Goal: Task Accomplishment & Management: Use online tool/utility

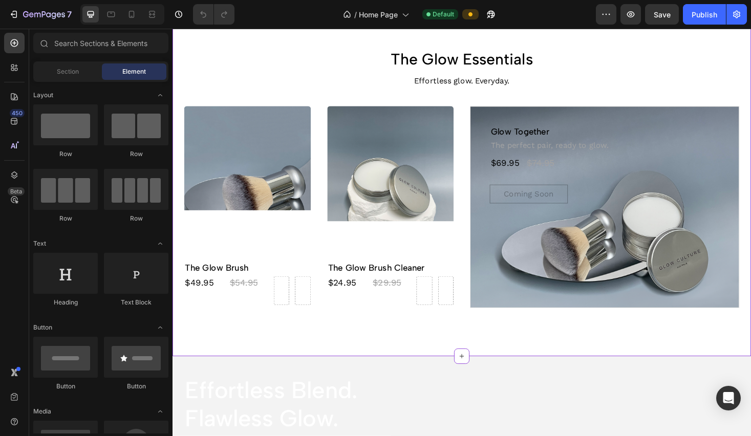
scroll to position [411, 0]
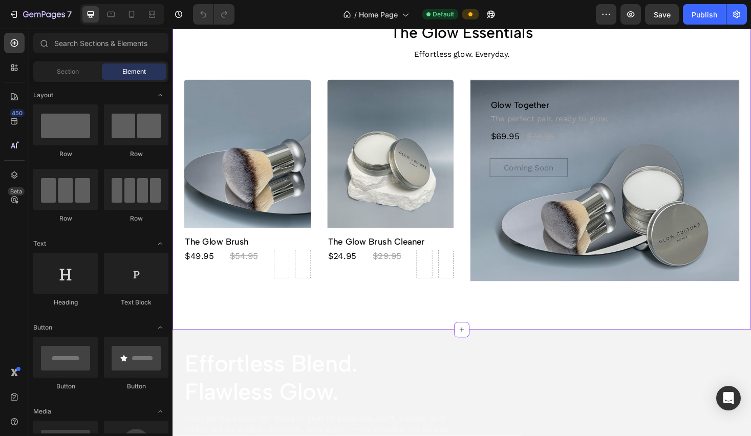
click at [540, 125] on p "The perfect pair, ready to glow." at bounding box center [631, 125] width 242 height 10
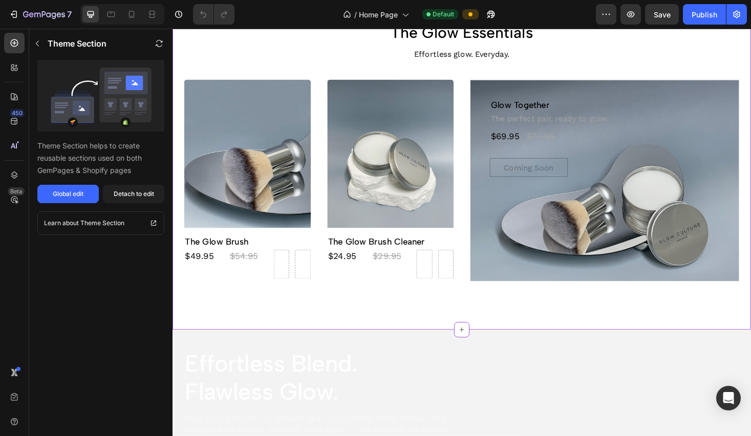
click at [540, 125] on p "The perfect pair, ready to glow." at bounding box center [631, 125] width 242 height 10
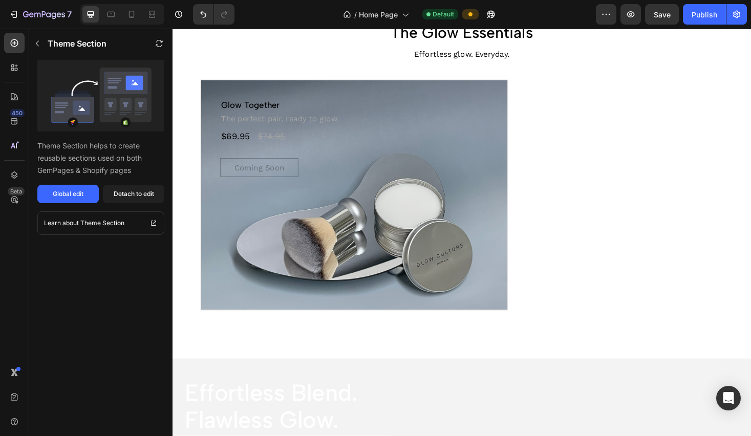
scroll to position [441, 0]
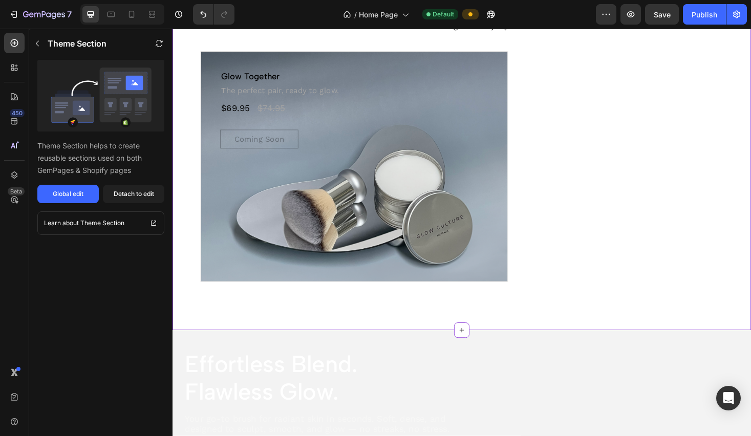
click at [375, 160] on div "Glow Together Product Title The perfect pair, ready to glow. Text Block $69.95 …" at bounding box center [365, 115] width 325 height 124
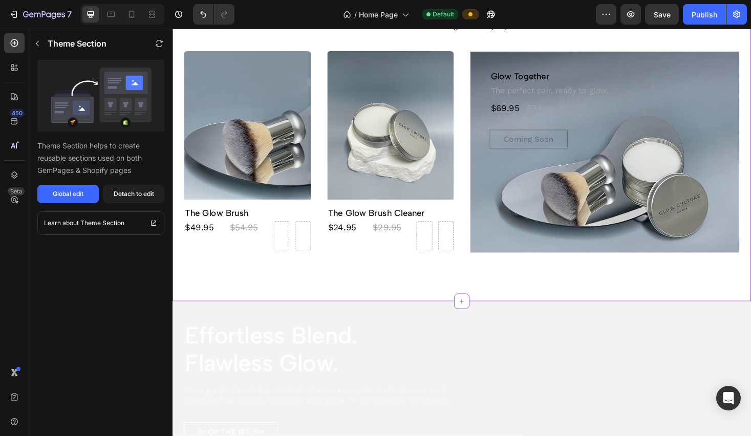
scroll to position [411, 0]
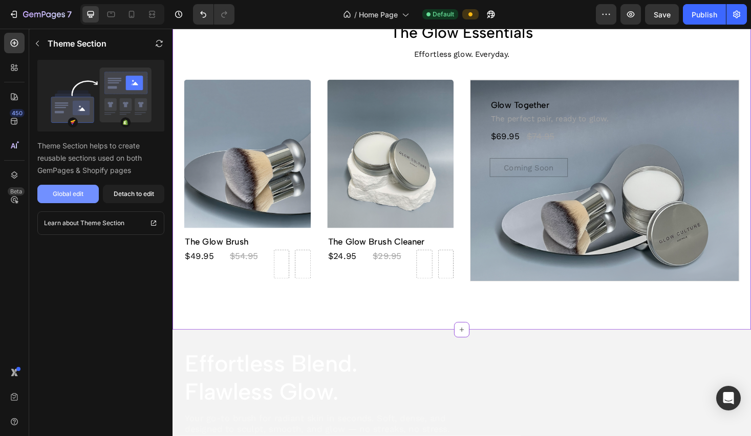
click at [65, 189] on button "Global edit" at bounding box center [67, 194] width 61 height 18
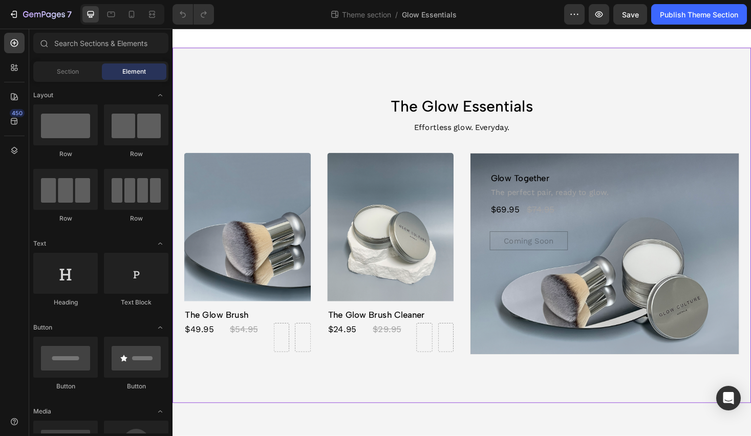
click at [559, 204] on p "The perfect pair, ready to glow." at bounding box center [631, 203] width 242 height 10
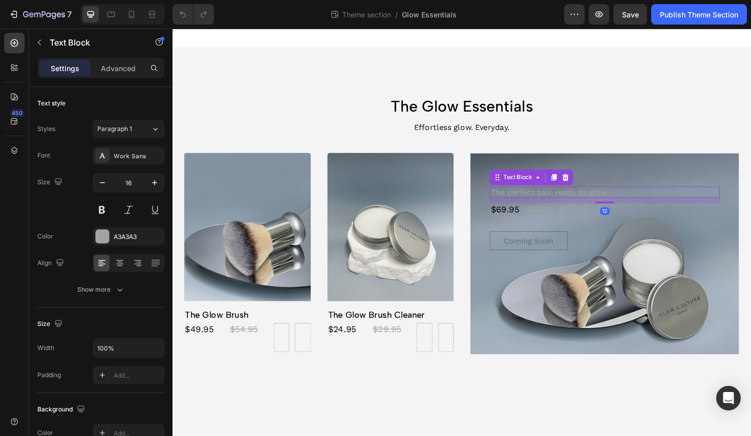
click at [581, 205] on p "The perfect pair, ready to glow." at bounding box center [631, 203] width 242 height 10
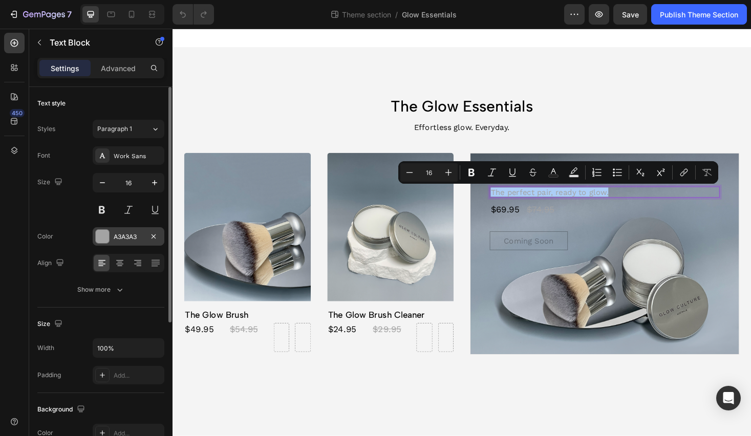
click at [97, 236] on div at bounding box center [102, 236] width 13 height 13
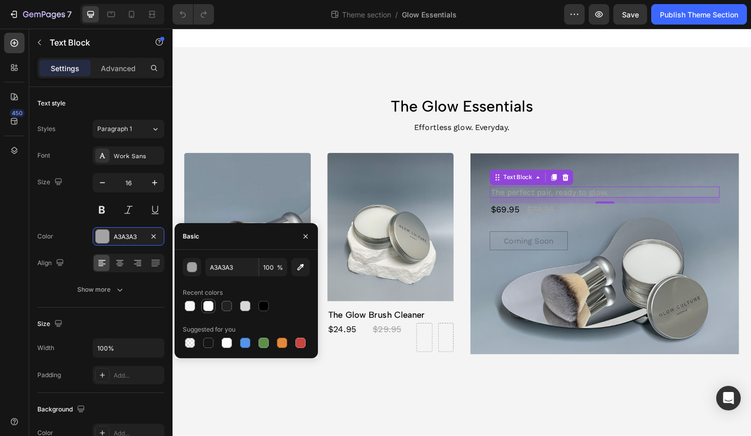
click at [205, 309] on div at bounding box center [208, 306] width 10 height 10
type input "FFFFFF"
click at [559, 223] on div "$74.95" at bounding box center [563, 220] width 31 height 13
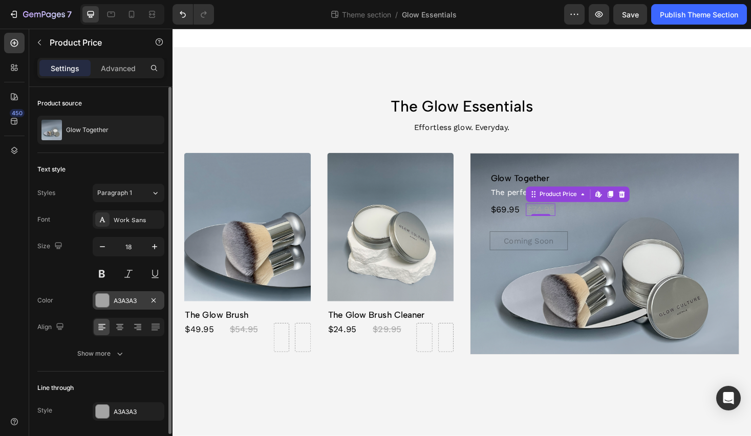
click at [101, 306] on div at bounding box center [102, 300] width 13 height 13
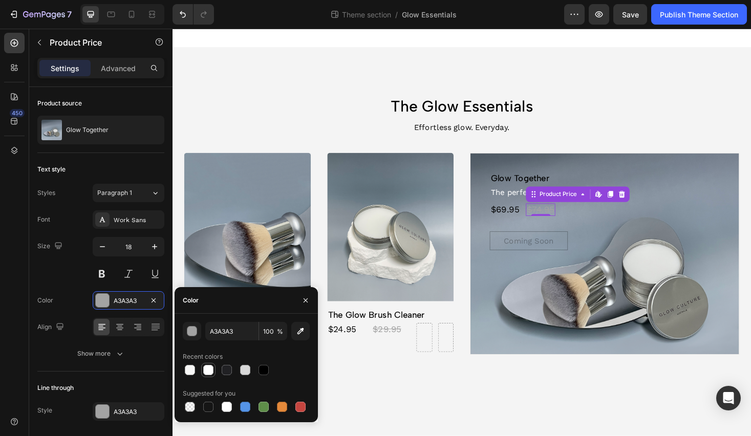
click at [213, 371] on div at bounding box center [208, 370] width 10 height 10
type input "FFFFFF"
click at [591, 237] on div "Glow Together Product Title The perfect pair, ready to glow. Text Block $69.95 …" at bounding box center [631, 223] width 244 height 83
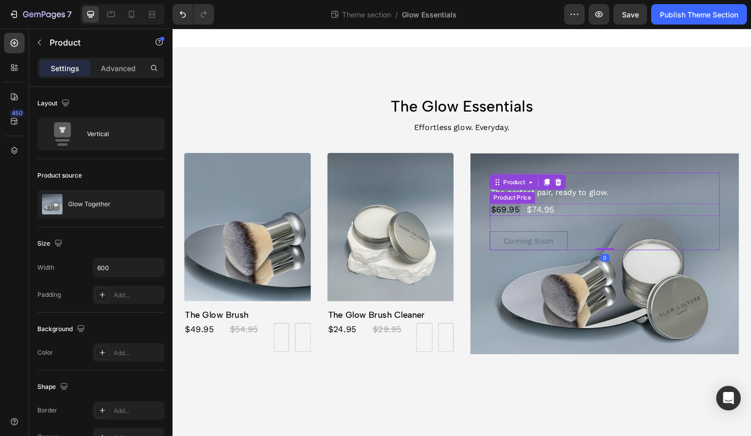
click at [526, 223] on div "$69.95" at bounding box center [525, 220] width 32 height 13
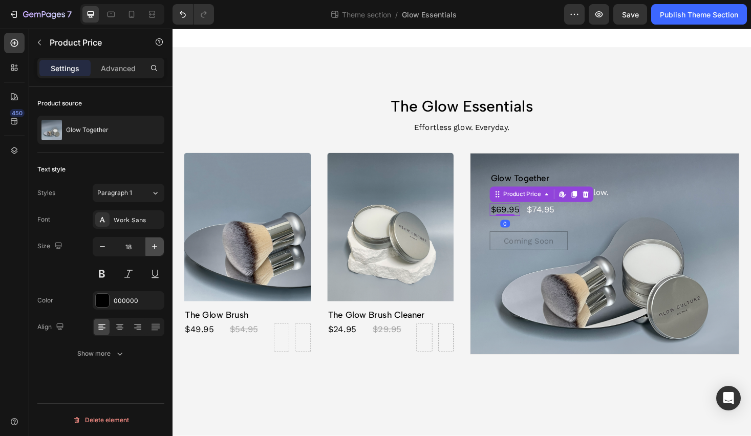
click at [150, 249] on icon "button" at bounding box center [154, 247] width 10 height 10
type input "22"
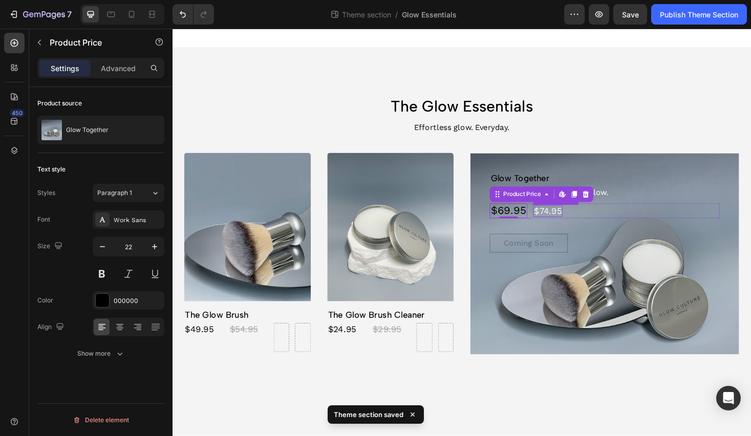
click at [576, 226] on div "$74.95" at bounding box center [570, 222] width 31 height 13
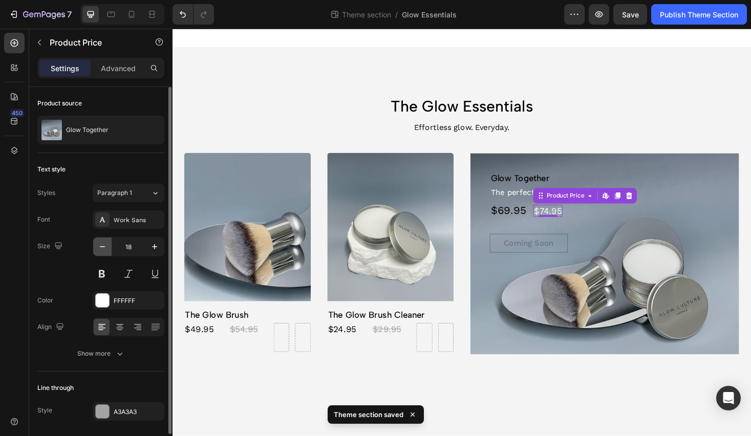
click at [102, 249] on icon "button" at bounding box center [102, 247] width 10 height 10
click at [102, 248] on icon "button" at bounding box center [102, 247] width 10 height 10
click at [104, 250] on icon "button" at bounding box center [102, 247] width 10 height 10
type input "15"
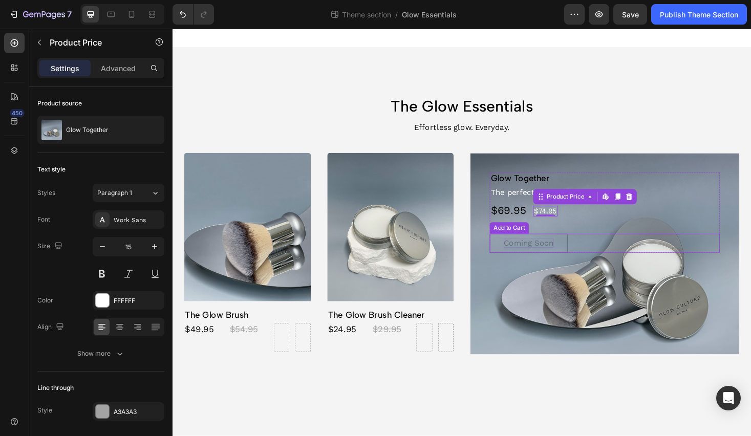
click at [573, 260] on div "Coming Soon" at bounding box center [550, 257] width 53 height 10
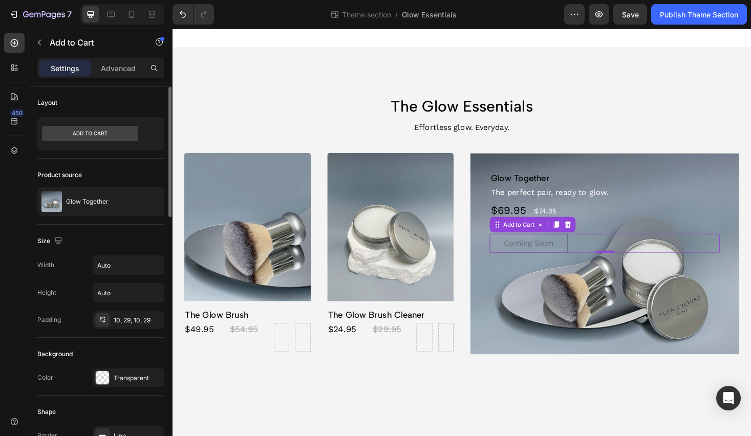
scroll to position [113, 0]
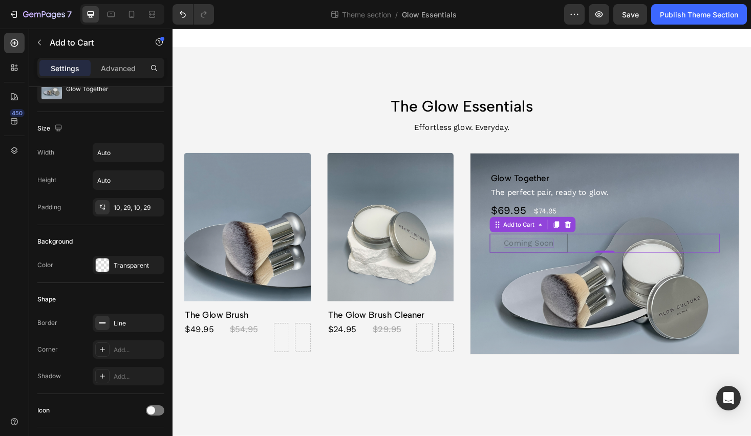
click at [549, 254] on div "Coming Soon" at bounding box center [550, 257] width 53 height 10
click at [549, 254] on p "Coming Soon" at bounding box center [550, 257] width 53 height 10
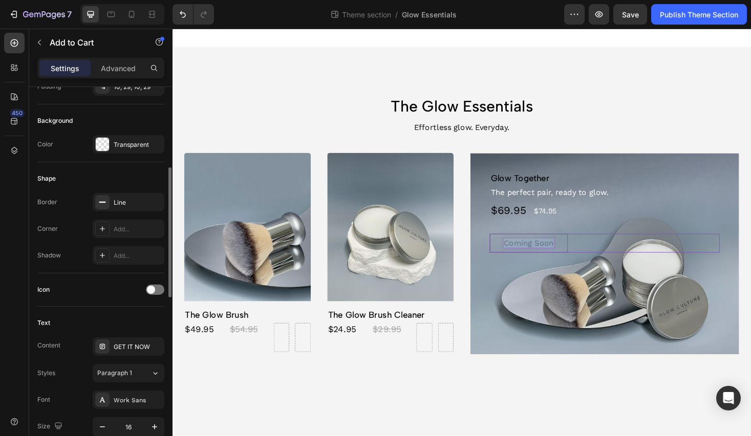
scroll to position [285, 0]
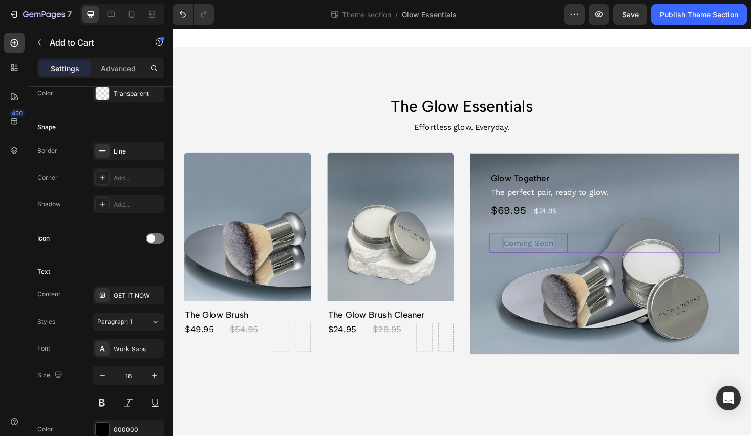
click at [546, 260] on p "Coming Soon" at bounding box center [550, 257] width 53 height 10
click at [509, 247] on button "Ge" at bounding box center [529, 257] width 40 height 20
click at [509, 247] on button "Get it" at bounding box center [535, 257] width 52 height 20
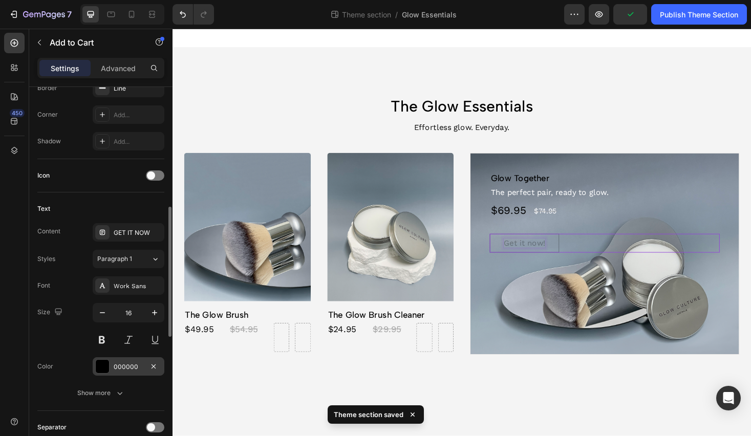
scroll to position [352, 0]
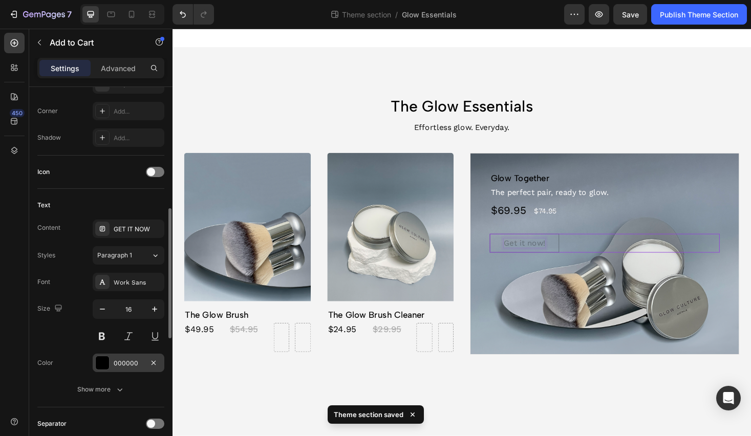
click at [102, 363] on div at bounding box center [102, 362] width 13 height 13
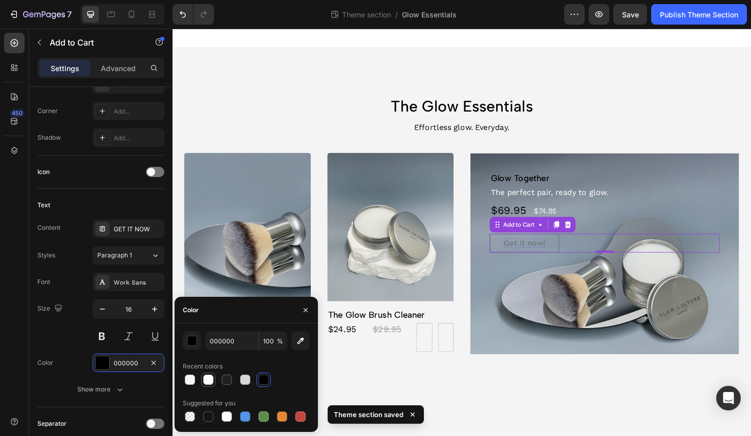
click at [206, 378] on div at bounding box center [208, 380] width 10 height 10
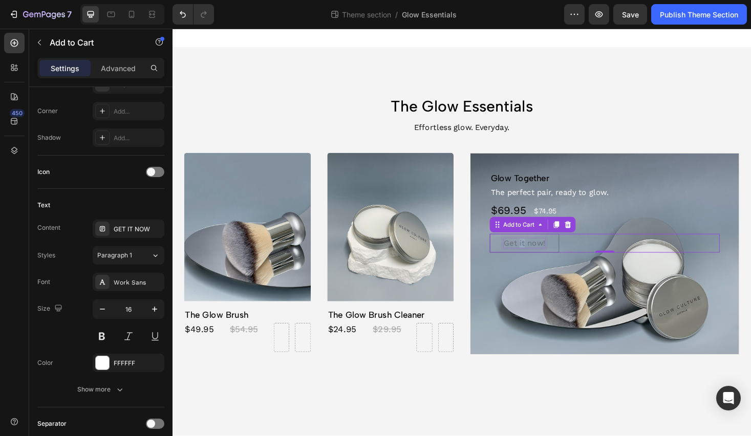
click at [541, 257] on p "Get it now!" at bounding box center [546, 257] width 44 height 10
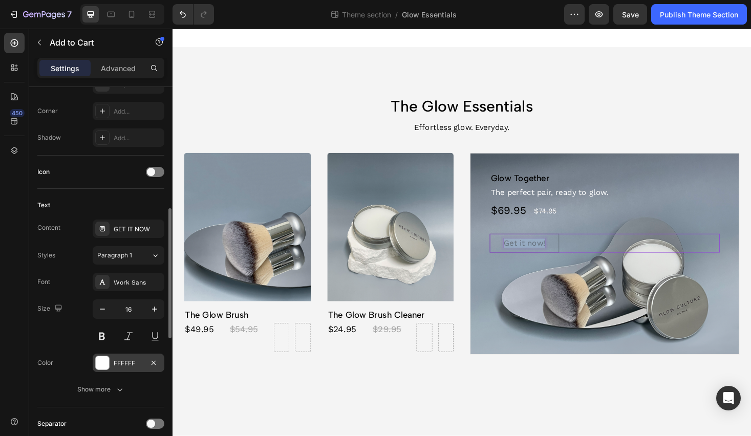
click at [101, 361] on div at bounding box center [102, 362] width 13 height 13
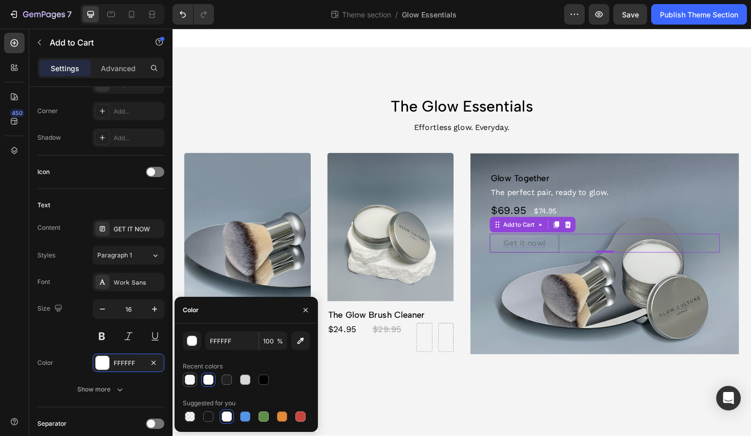
click at [192, 382] on div at bounding box center [190, 380] width 10 height 10
type input "F7F7F6"
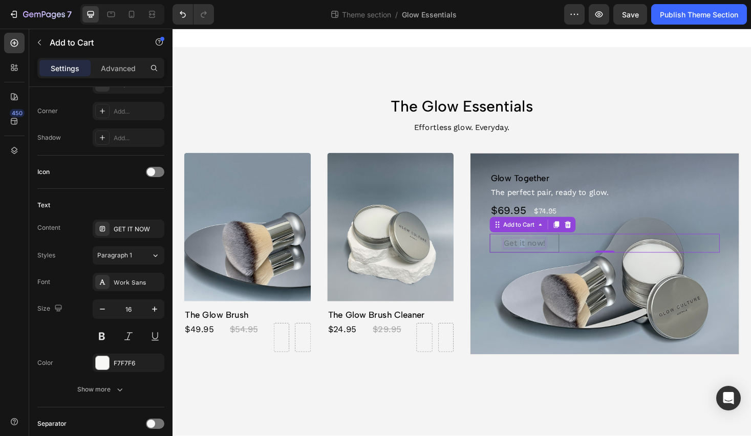
click at [539, 259] on p "Get it now!" at bounding box center [546, 257] width 44 height 10
click at [532, 256] on p "Get it now!" at bounding box center [546, 257] width 44 height 10
drag, startPoint x: 626, startPoint y: 279, endPoint x: 593, endPoint y: 262, distance: 38.0
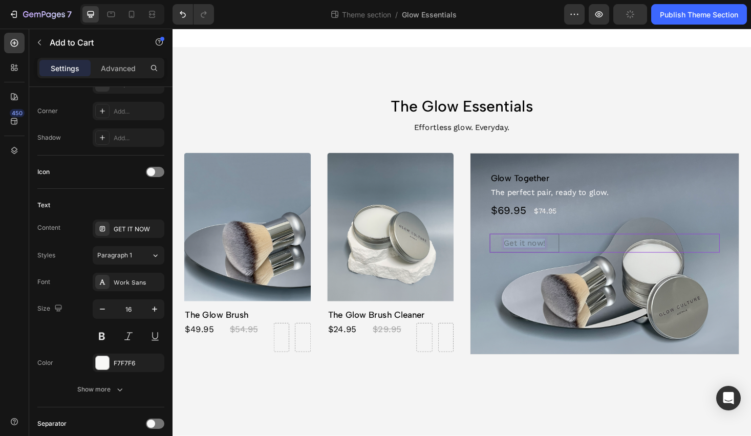
click at [626, 279] on div "Glow Together Product Title The perfect pair, ready to glow. Text Block $69.95 …" at bounding box center [631, 224] width 285 height 126
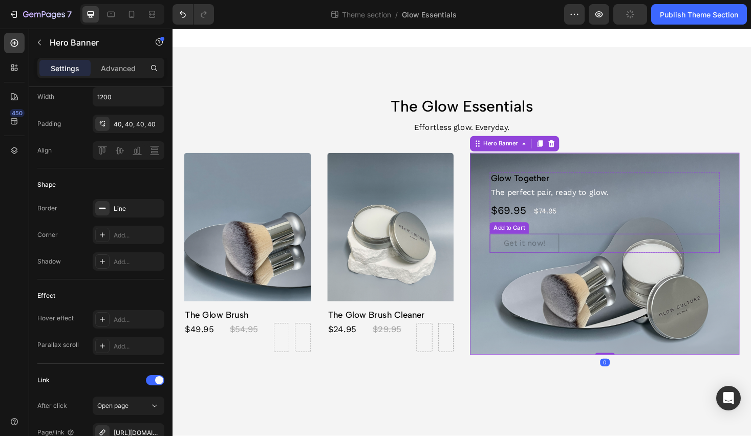
scroll to position [0, 0]
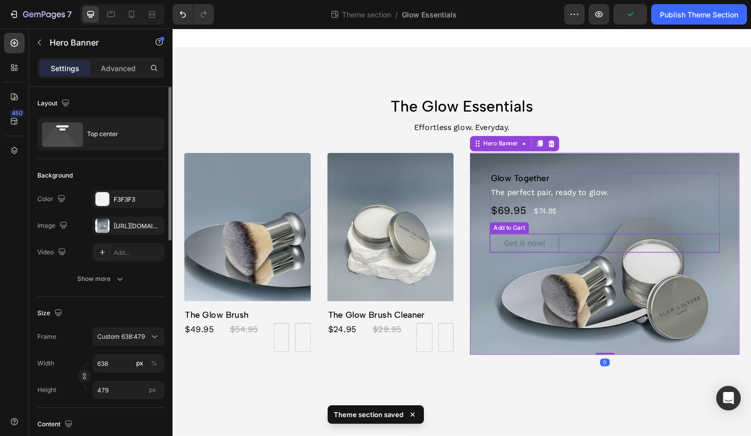
click at [578, 260] on button "Get it now!" at bounding box center [546, 257] width 74 height 20
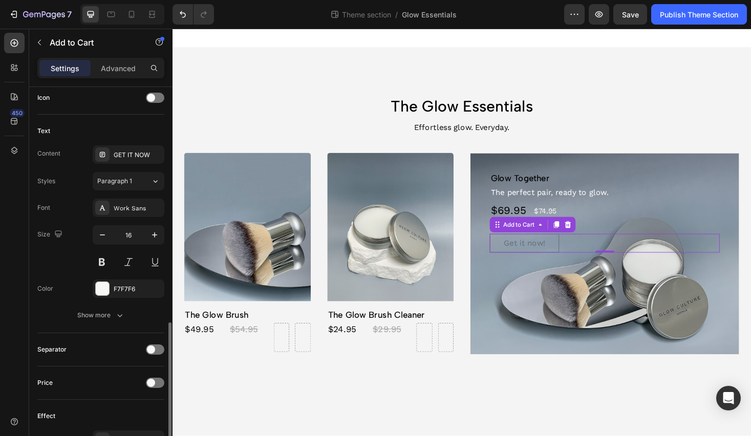
scroll to position [492, 0]
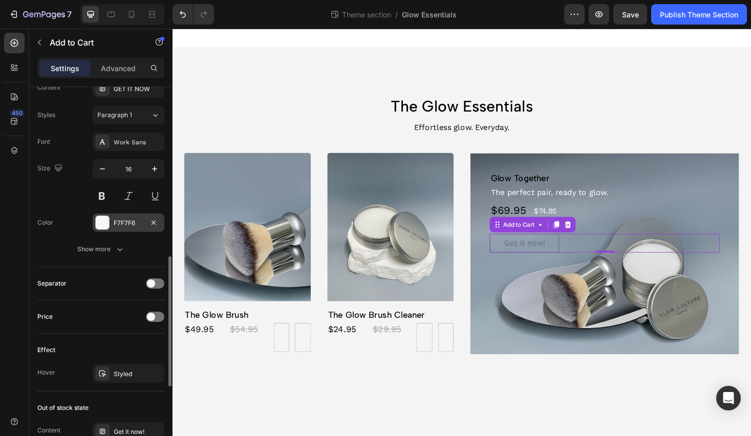
click at [102, 221] on div at bounding box center [102, 222] width 13 height 13
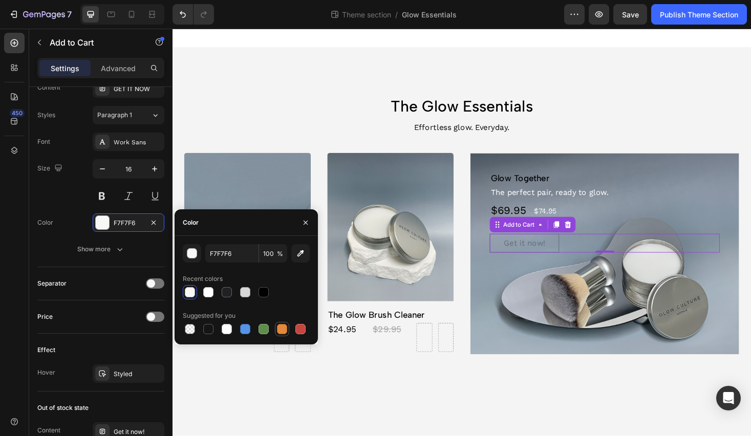
click at [281, 328] on div at bounding box center [282, 329] width 10 height 10
click at [100, 222] on div at bounding box center [102, 222] width 13 height 13
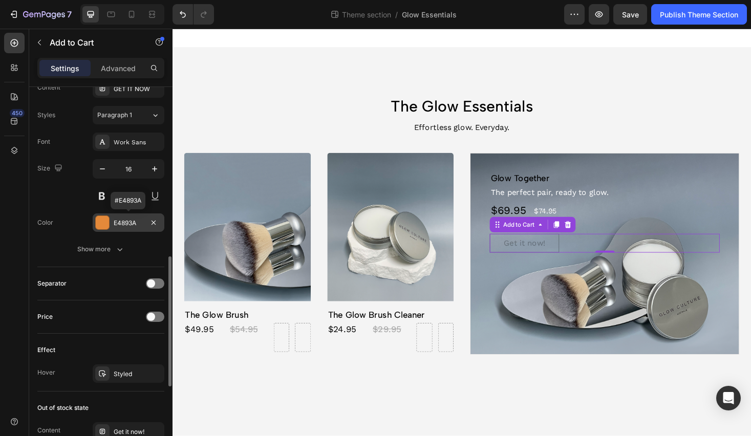
click at [100, 222] on div at bounding box center [102, 222] width 13 height 13
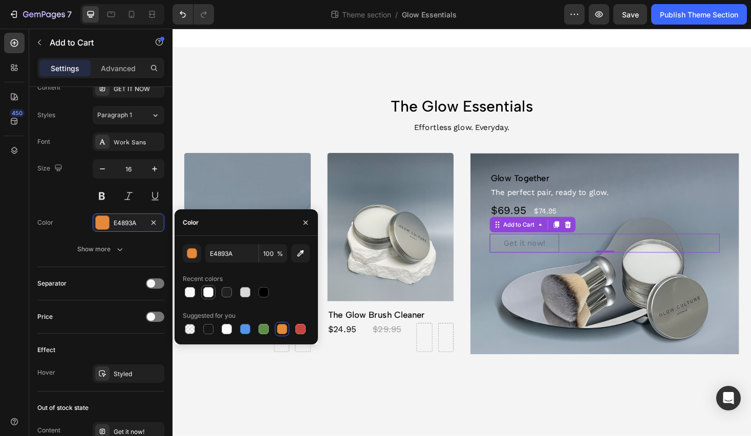
click at [211, 295] on div at bounding box center [208, 292] width 10 height 10
type input "FFFFFF"
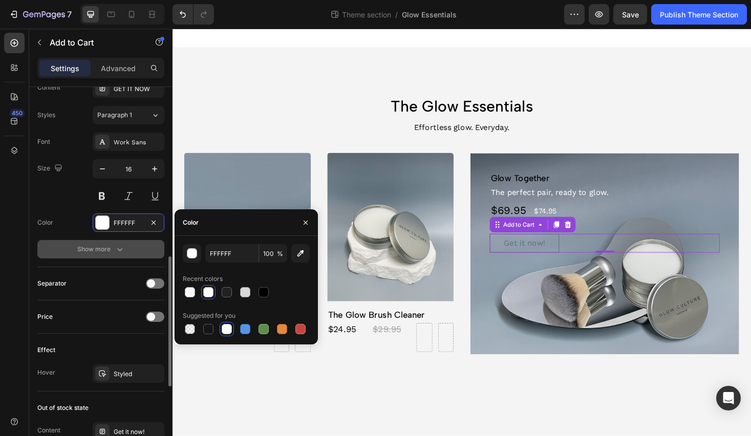
click at [110, 244] on div "Show more" at bounding box center [101, 249] width 48 height 10
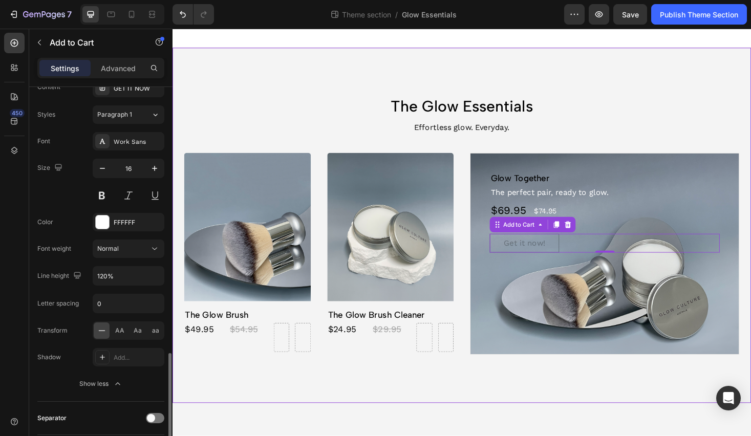
scroll to position [640, 0]
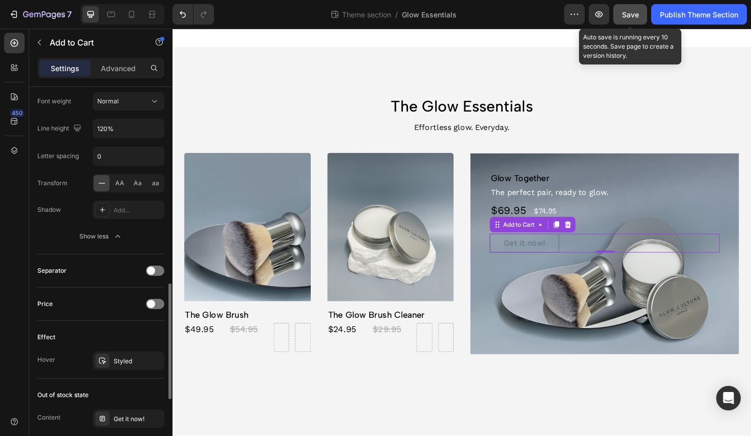
click at [626, 18] on span "Save" at bounding box center [630, 14] width 17 height 9
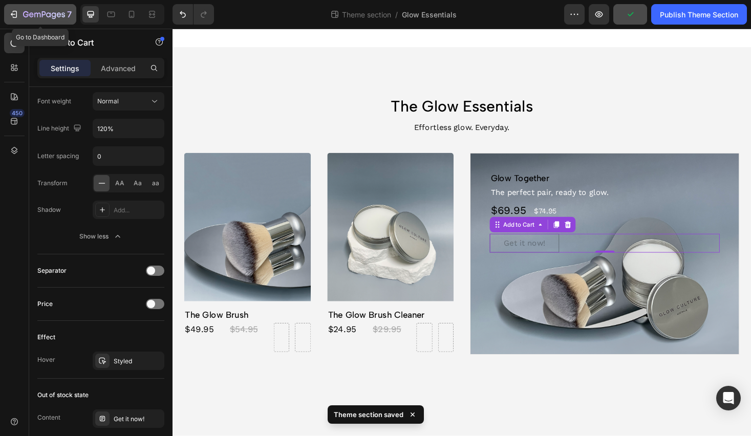
click at [31, 13] on icon "button" at bounding box center [31, 14] width 5 height 5
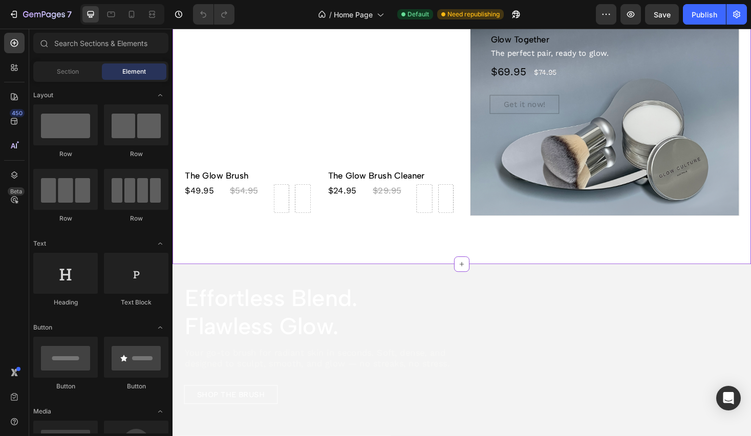
scroll to position [442, 0]
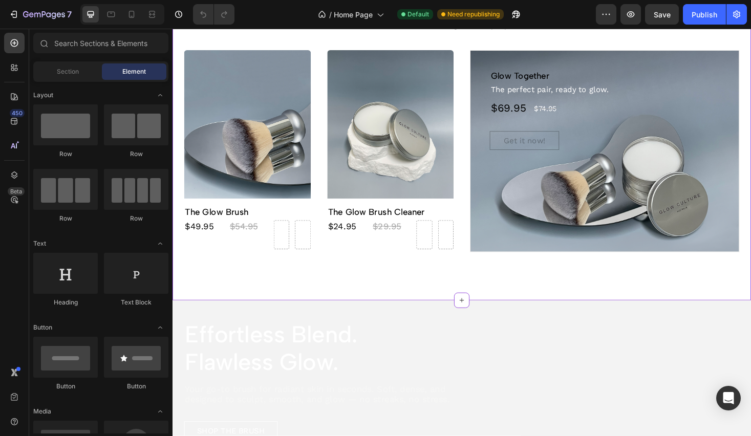
click at [569, 149] on button "Get it now!" at bounding box center [546, 148] width 74 height 20
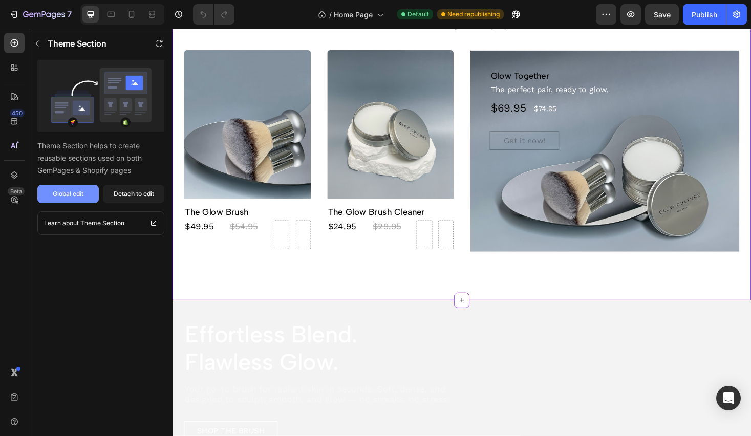
click at [54, 188] on button "Global edit" at bounding box center [67, 194] width 61 height 18
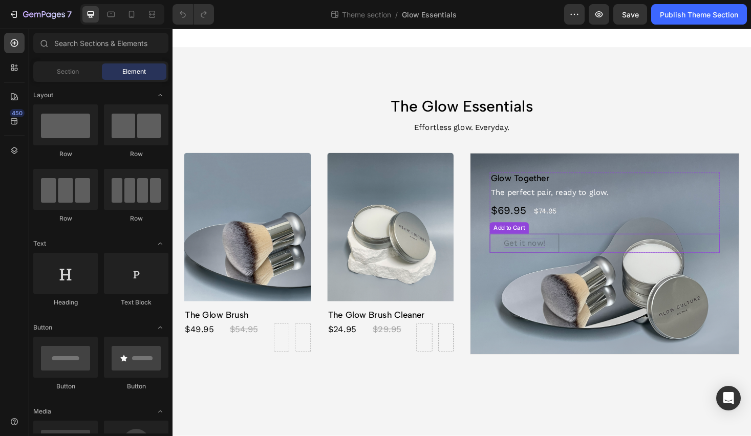
click at [537, 255] on div "Get it now!" at bounding box center [546, 257] width 44 height 10
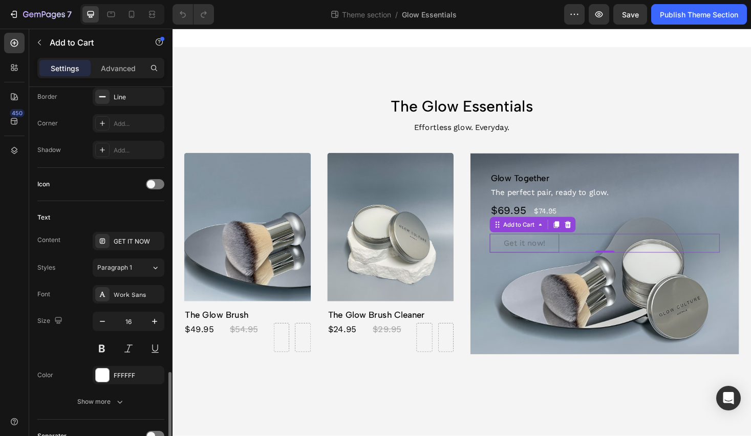
scroll to position [464, 0]
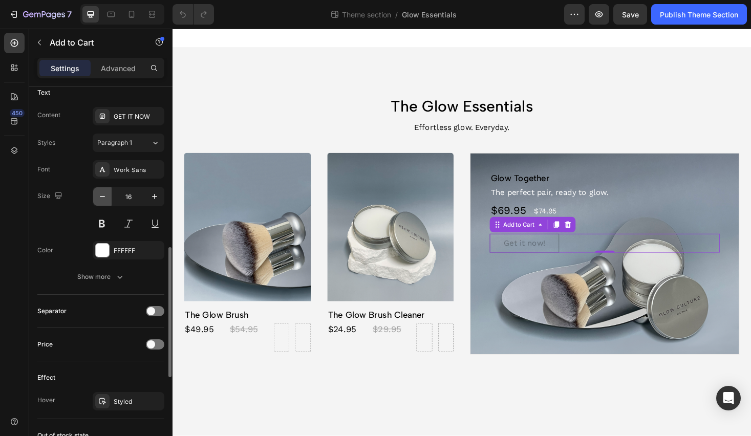
click at [107, 204] on button "button" at bounding box center [102, 196] width 18 height 18
click at [159, 200] on icon "button" at bounding box center [154, 196] width 10 height 10
type input "16"
click at [104, 241] on div "FFFFFF" at bounding box center [129, 250] width 72 height 18
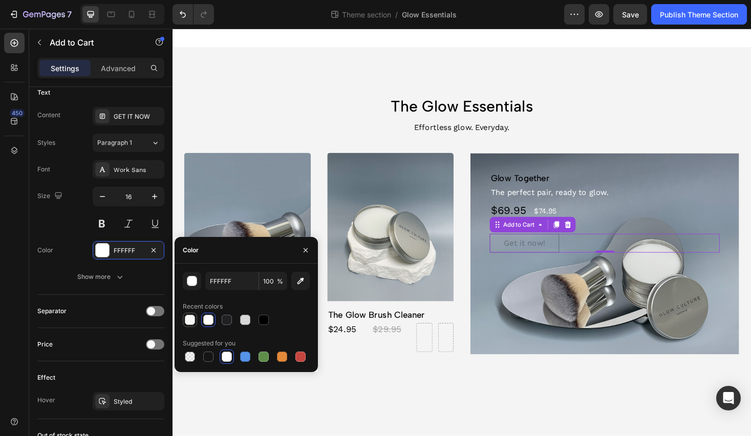
click at [188, 323] on div at bounding box center [190, 320] width 10 height 10
click at [247, 319] on div at bounding box center [245, 320] width 10 height 10
type input "D8D8D8"
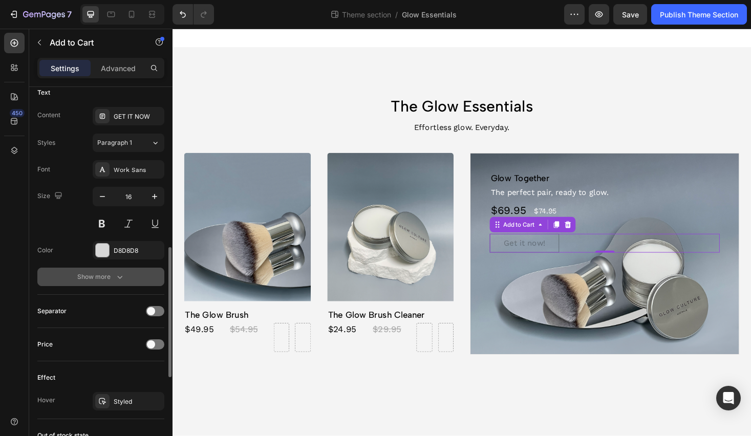
click at [110, 275] on div "Show more" at bounding box center [101, 277] width 48 height 10
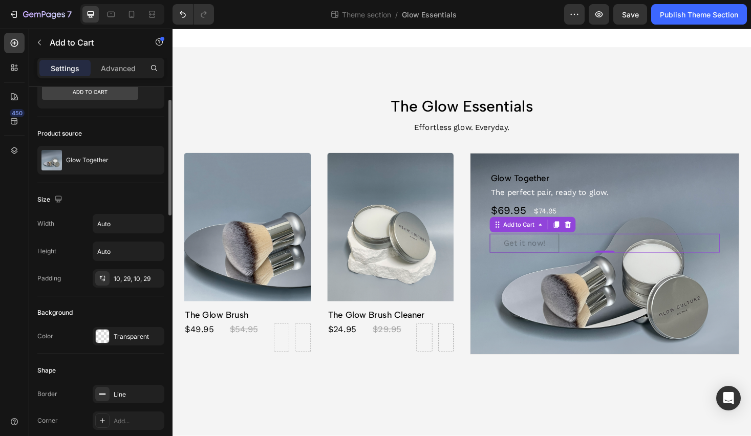
scroll to position [0, 0]
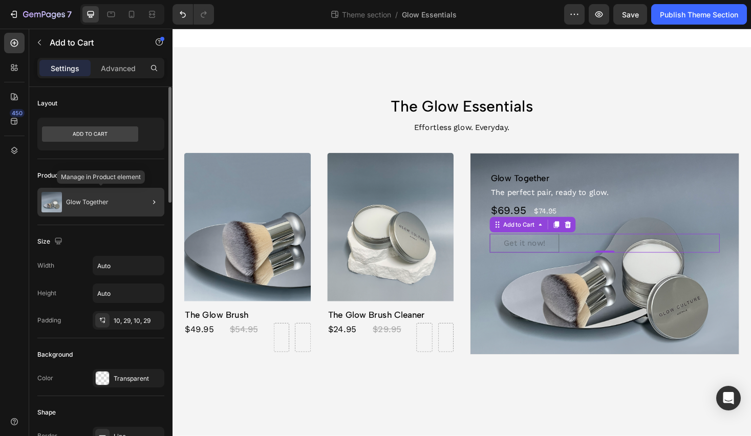
click at [114, 199] on div "Glow Together" at bounding box center [100, 202] width 127 height 29
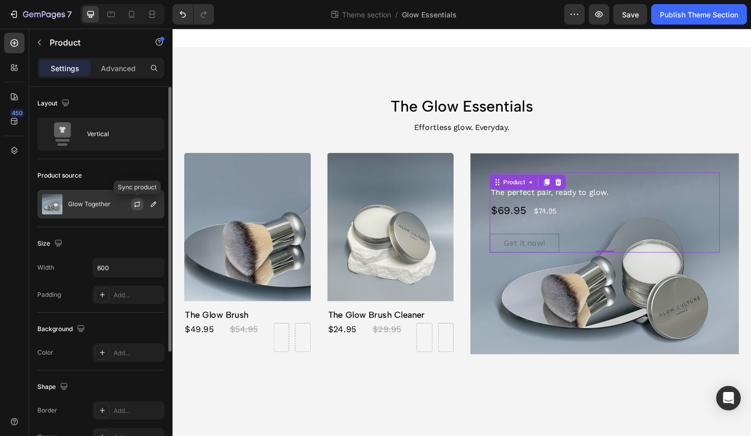
click at [134, 205] on icon "button" at bounding box center [137, 204] width 8 height 8
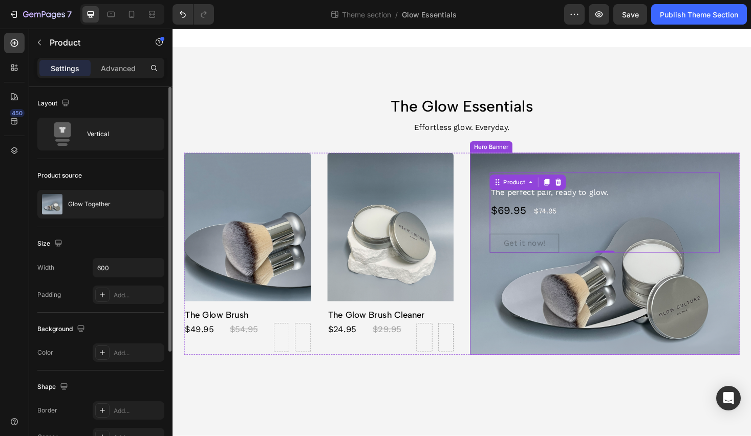
click at [619, 296] on div "Background Image" at bounding box center [631, 268] width 285 height 214
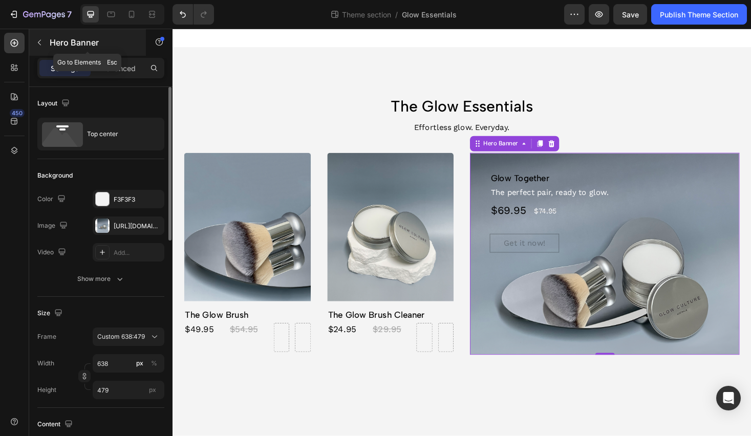
click at [39, 40] on icon "button" at bounding box center [39, 43] width 3 height 6
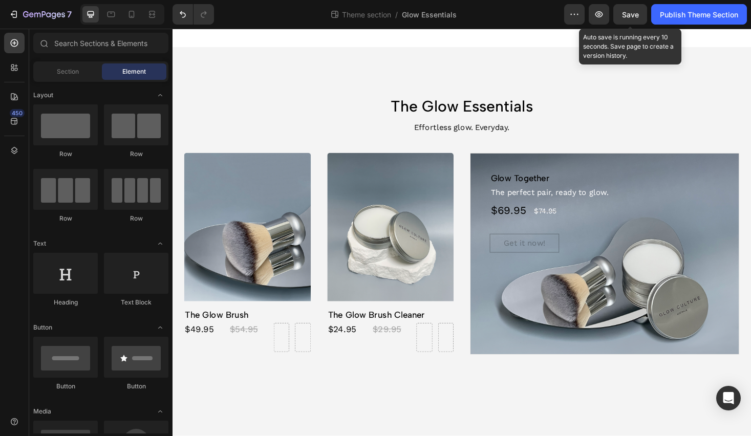
click at [644, 2] on div "7 Theme section / Glow Essentials Preview Save Auto save is running every 10 se…" at bounding box center [375, 14] width 751 height 29
click at [640, 11] on button "Save" at bounding box center [630, 14] width 34 height 20
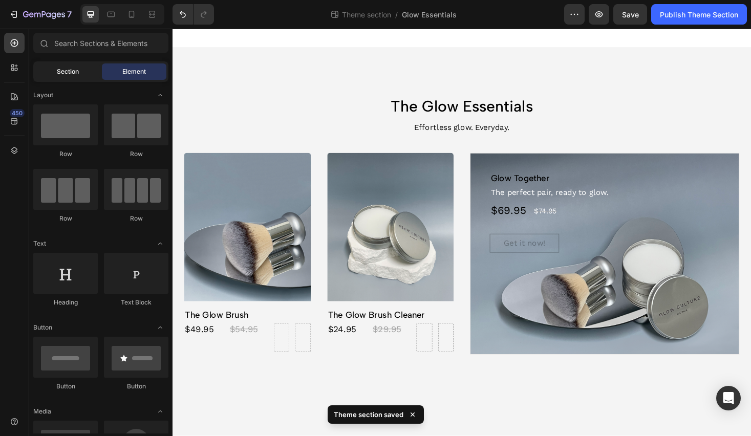
click at [55, 76] on div "Section" at bounding box center [67, 71] width 64 height 16
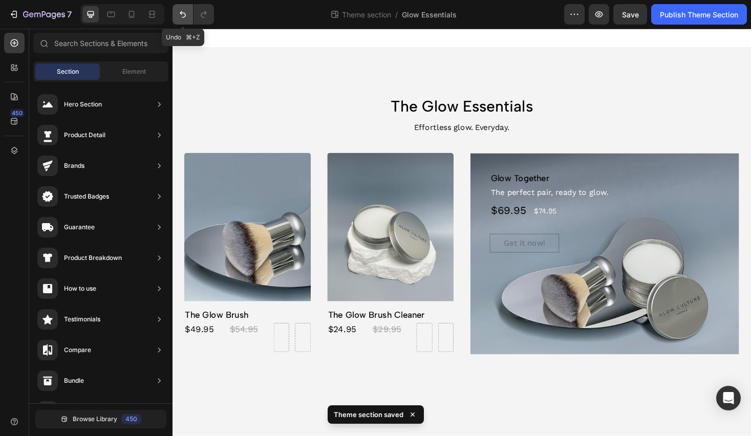
click at [178, 11] on icon "Undo/Redo" at bounding box center [183, 14] width 10 height 10
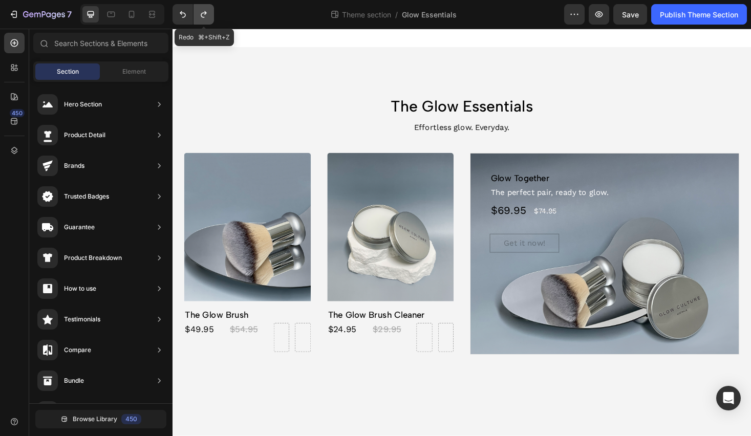
click at [207, 14] on icon "Undo/Redo" at bounding box center [204, 14] width 10 height 10
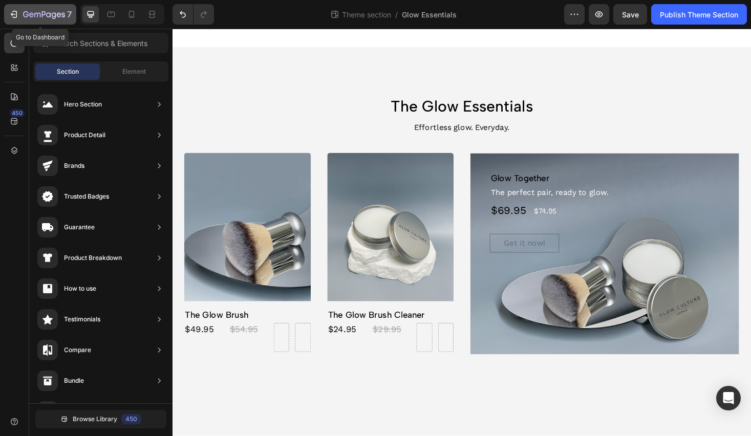
click at [11, 7] on button "7" at bounding box center [40, 14] width 72 height 20
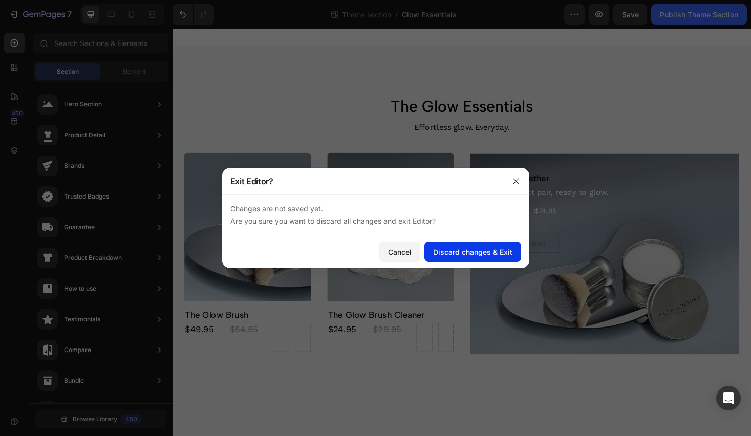
click at [460, 250] on div "Discard changes & Exit" at bounding box center [472, 252] width 79 height 11
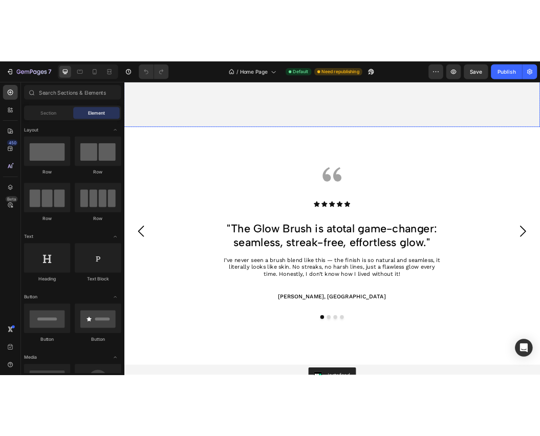
scroll to position [1728, 0]
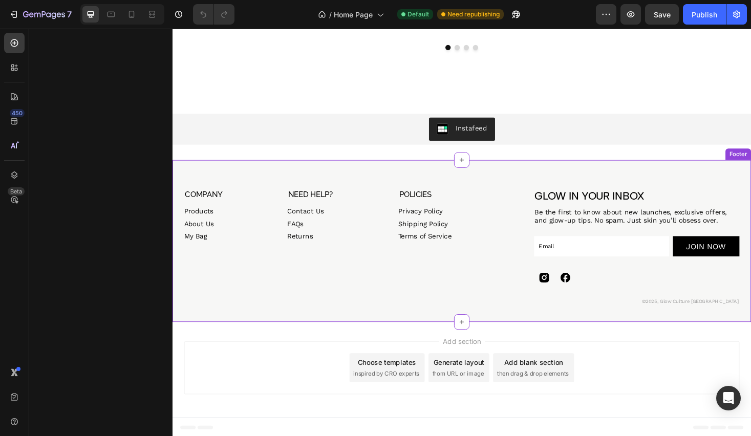
click at [598, 291] on icon at bounding box center [589, 293] width 23 height 23
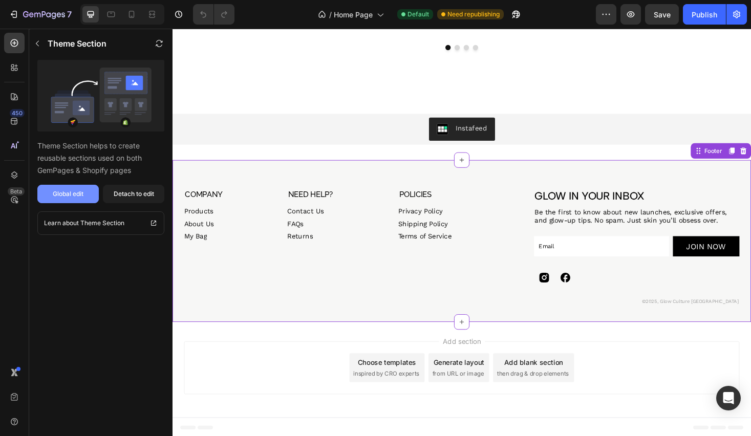
click at [68, 196] on div "Global edit" at bounding box center [68, 193] width 31 height 9
click at [589, 296] on icon at bounding box center [589, 293] width 23 height 23
click at [73, 191] on div "Global edit" at bounding box center [68, 193] width 31 height 9
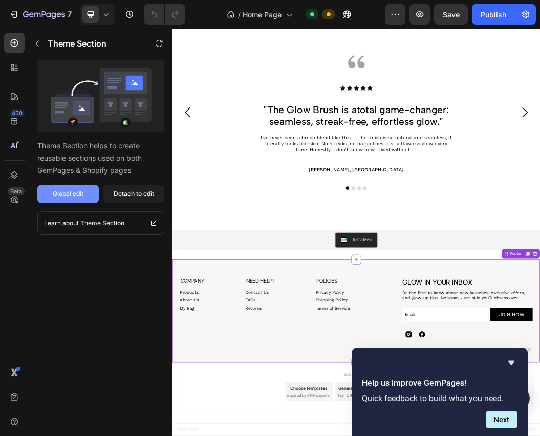
scroll to position [1482, 0]
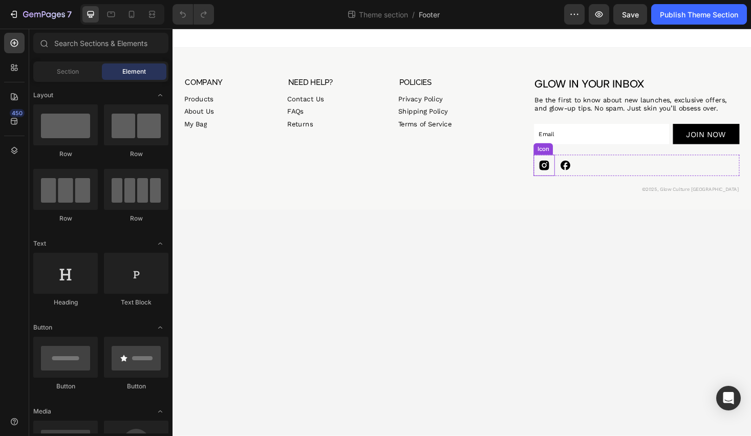
click at [562, 176] on icon at bounding box center [567, 174] width 10 height 10
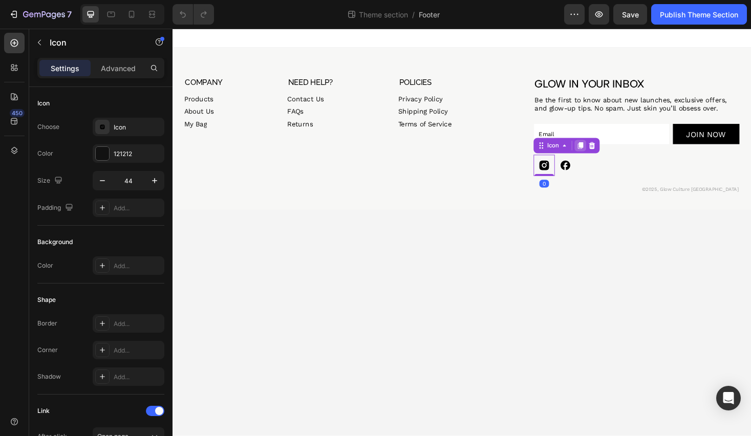
click at [606, 153] on icon at bounding box center [606, 153] width 6 height 7
drag, startPoint x: 563, startPoint y: 177, endPoint x: 598, endPoint y: 176, distance: 34.3
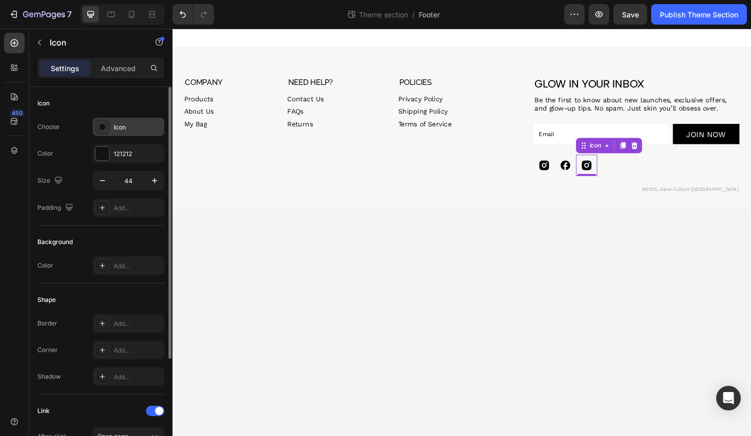
click at [102, 129] on icon at bounding box center [102, 127] width 10 height 10
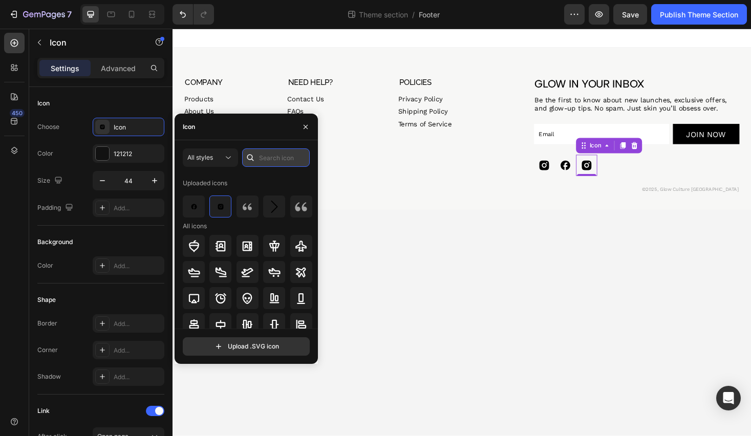
click at [272, 161] on input "text" at bounding box center [276, 157] width 68 height 18
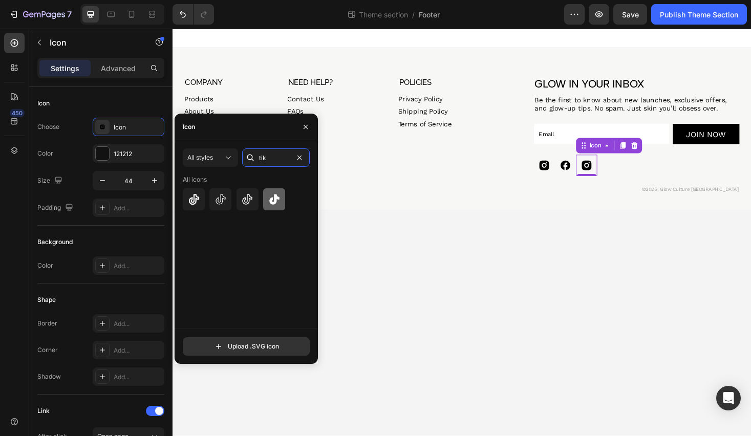
type input "tik"
click at [276, 205] on div at bounding box center [274, 199] width 22 height 22
click at [590, 179] on icon at bounding box center [589, 174] width 10 height 10
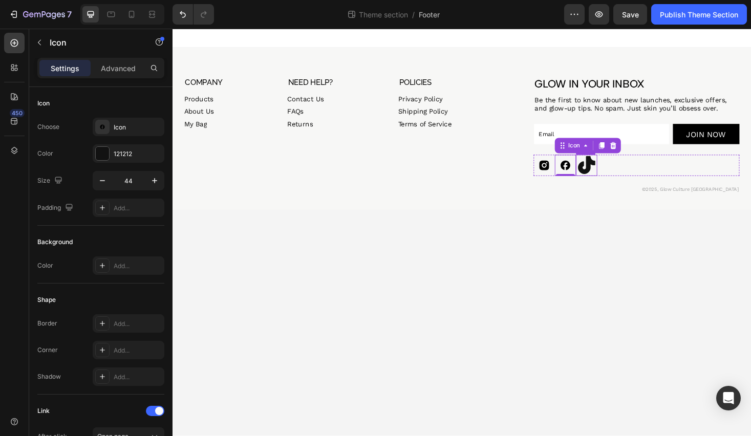
click at [619, 172] on icon at bounding box center [612, 173] width 18 height 19
click at [597, 176] on icon at bounding box center [589, 174] width 23 height 23
click at [612, 173] on icon at bounding box center [612, 173] width 18 height 19
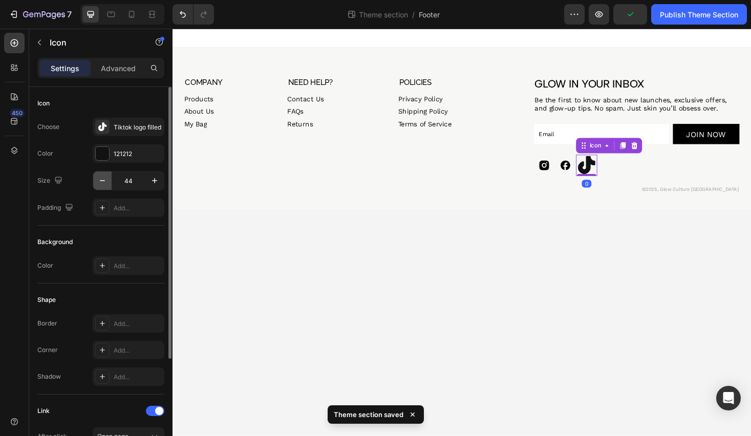
click at [97, 181] on icon "button" at bounding box center [102, 181] width 10 height 10
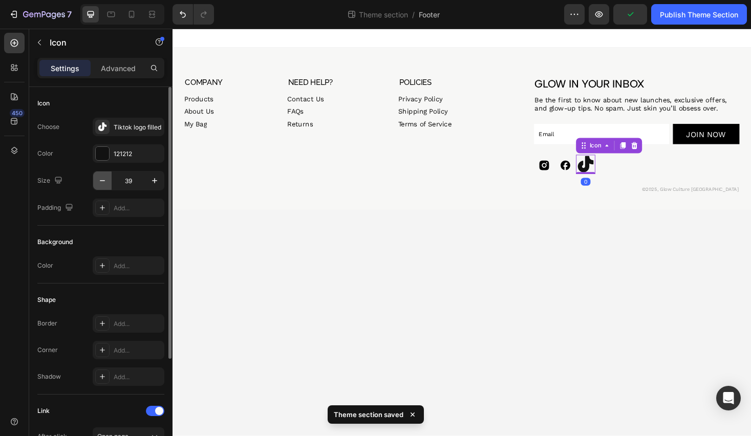
click at [97, 181] on icon "button" at bounding box center [102, 181] width 10 height 10
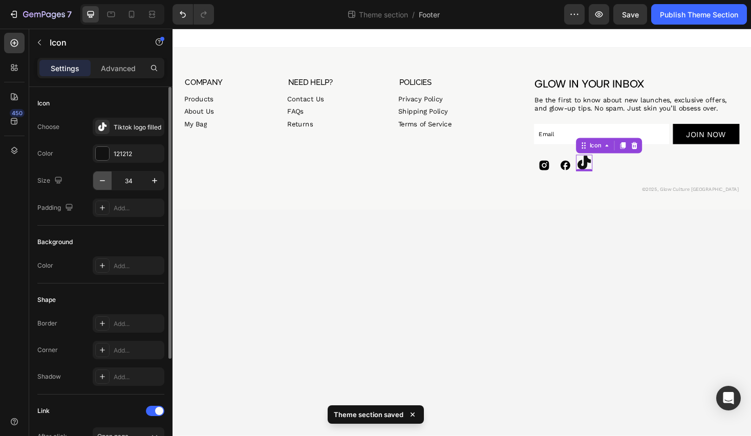
click at [97, 181] on icon "button" at bounding box center [102, 181] width 10 height 10
type input "30"
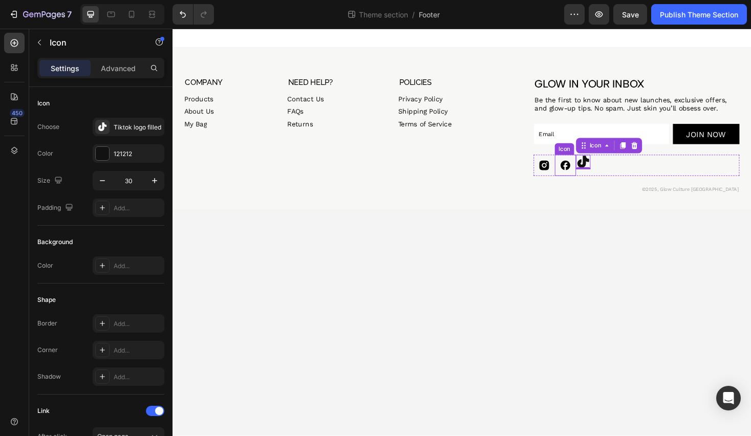
click at [586, 173] on icon at bounding box center [589, 174] width 10 height 10
click at [604, 175] on icon at bounding box center [608, 170] width 12 height 13
click at [595, 178] on icon at bounding box center [589, 174] width 23 height 23
click at [594, 184] on div at bounding box center [589, 183] width 20 height 3
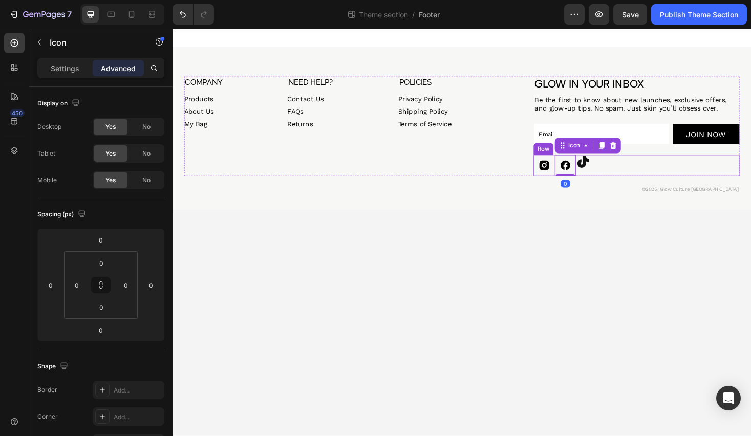
click at [606, 177] on icon at bounding box center [608, 170] width 12 height 13
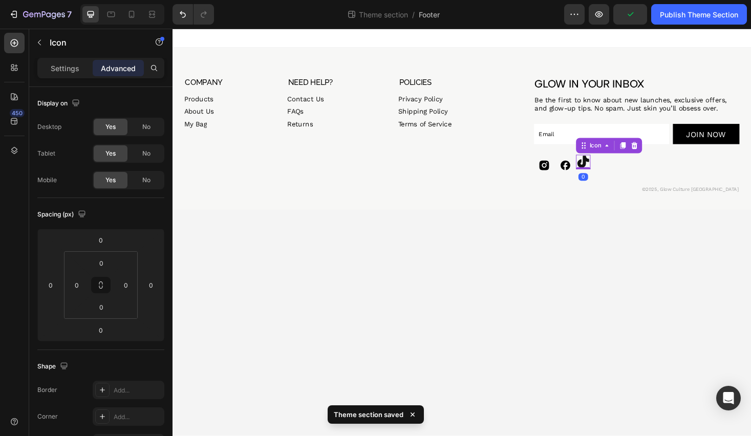
click at [609, 174] on div "Icon 0" at bounding box center [608, 170] width 15 height 15
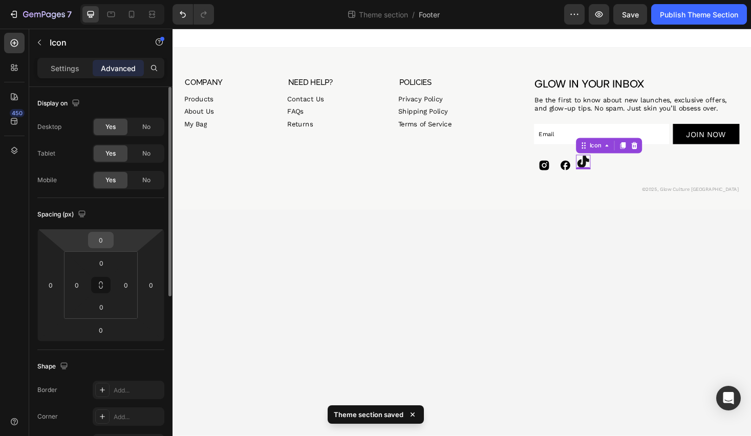
click at [104, 242] on input "0" at bounding box center [101, 239] width 20 height 15
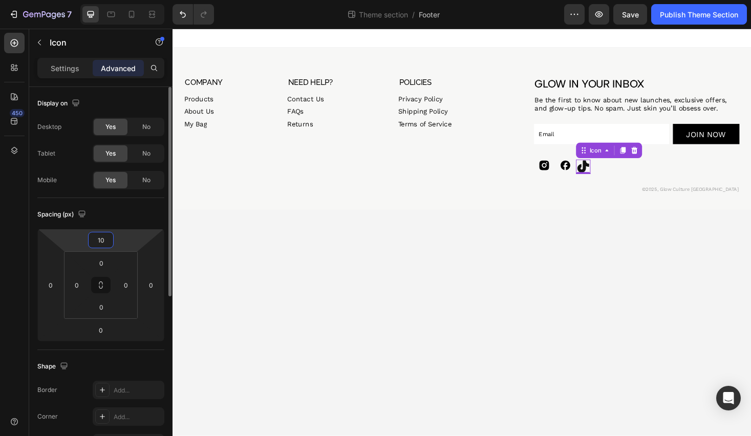
type input "1"
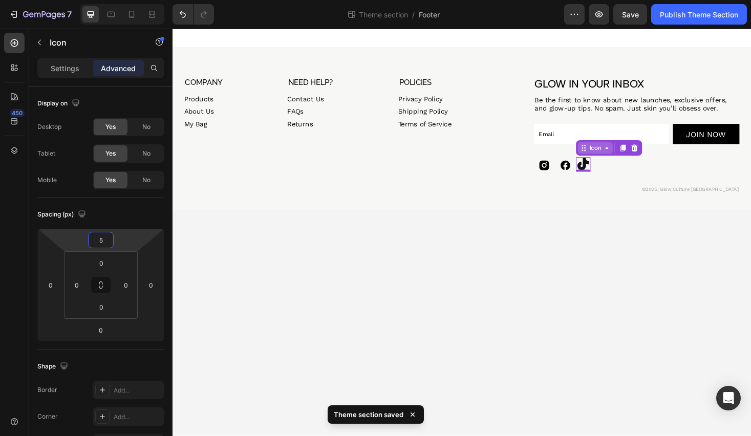
type input "5"
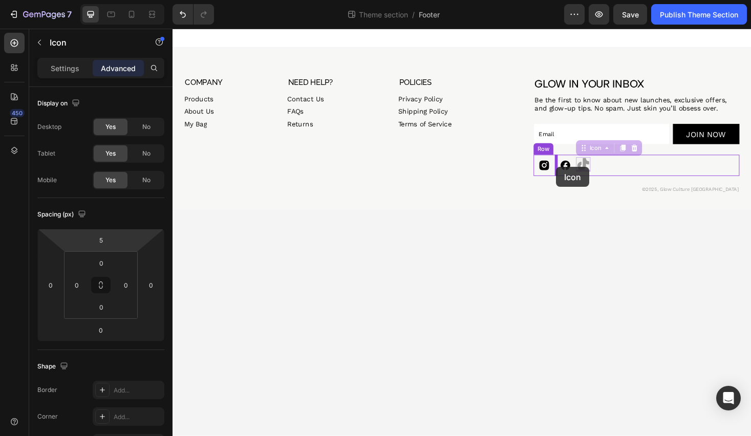
drag, startPoint x: 610, startPoint y: 153, endPoint x: 579, endPoint y: 175, distance: 37.8
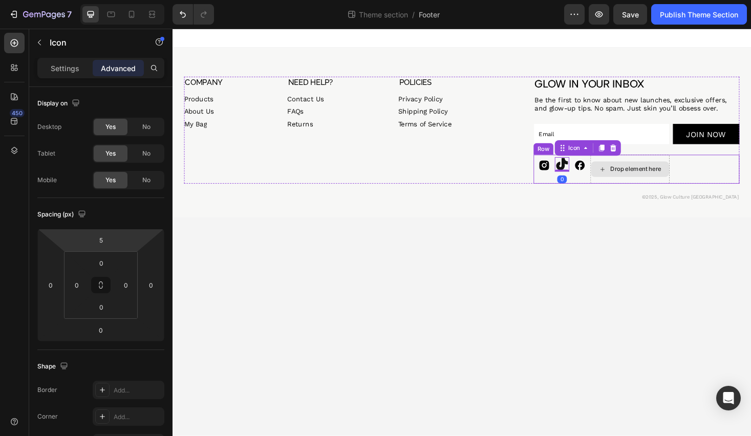
click at [633, 186] on div "Drop element here" at bounding box center [658, 178] width 83 height 16
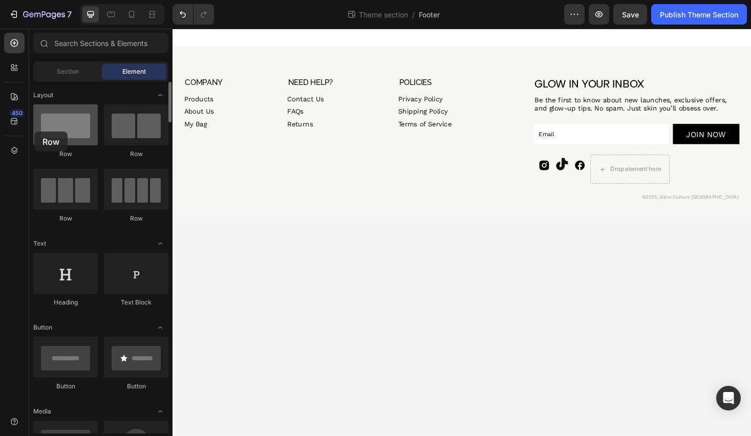
click at [34, 132] on div at bounding box center [65, 124] width 64 height 41
click at [55, 132] on div at bounding box center [65, 124] width 64 height 41
click at [65, 133] on div at bounding box center [65, 124] width 64 height 41
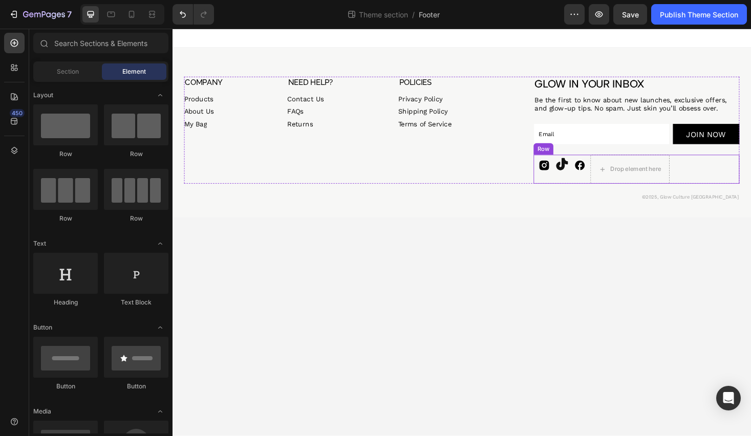
click at [605, 187] on div "Icon" at bounding box center [605, 178] width 23 height 31
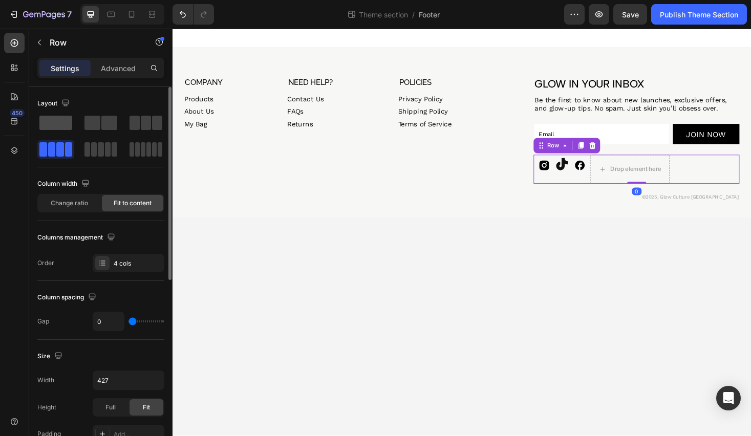
click at [59, 120] on span at bounding box center [55, 123] width 33 height 14
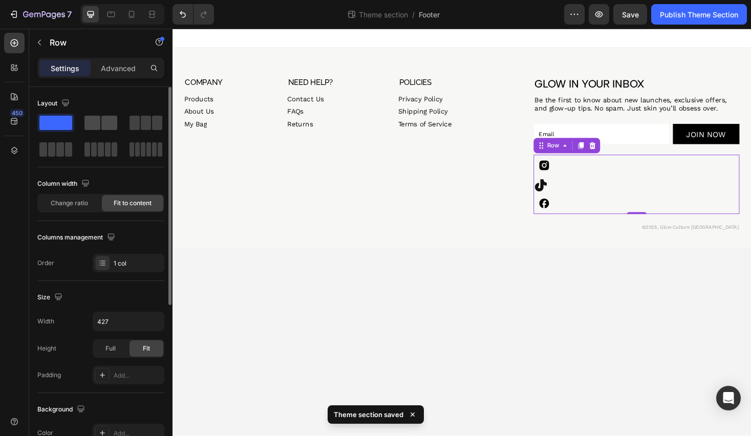
click at [102, 123] on span at bounding box center [109, 123] width 16 height 14
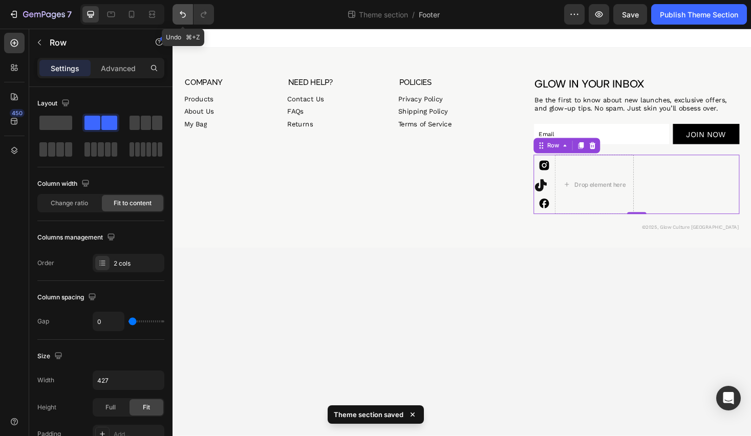
click at [183, 11] on icon "Undo/Redo" at bounding box center [183, 14] width 10 height 10
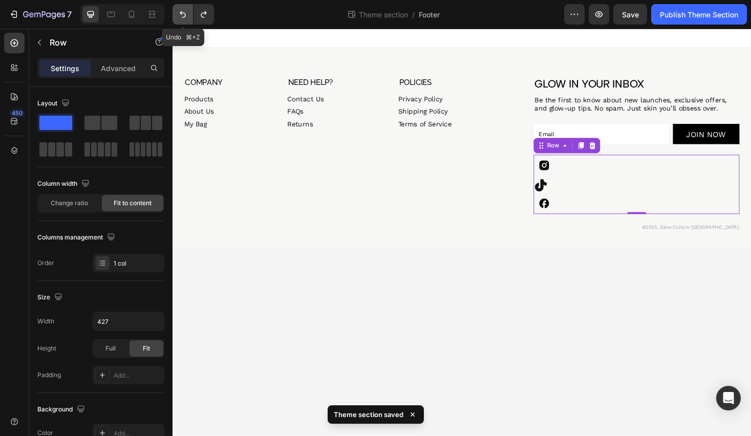
click at [183, 11] on icon "Undo/Redo" at bounding box center [183, 14] width 10 height 10
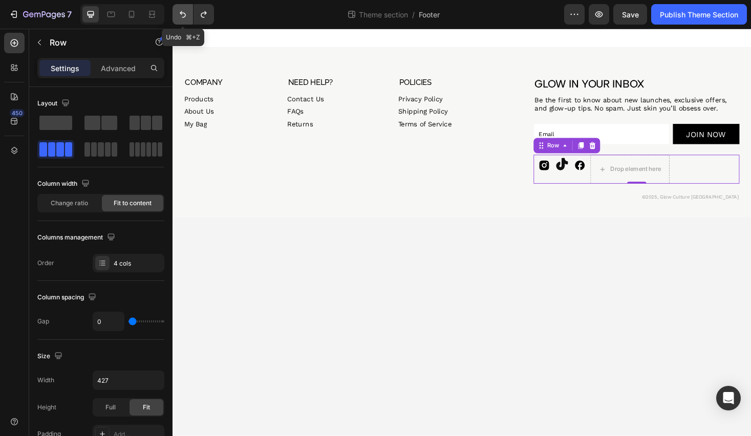
click at [183, 11] on icon "Undo/Redo" at bounding box center [183, 14] width 10 height 10
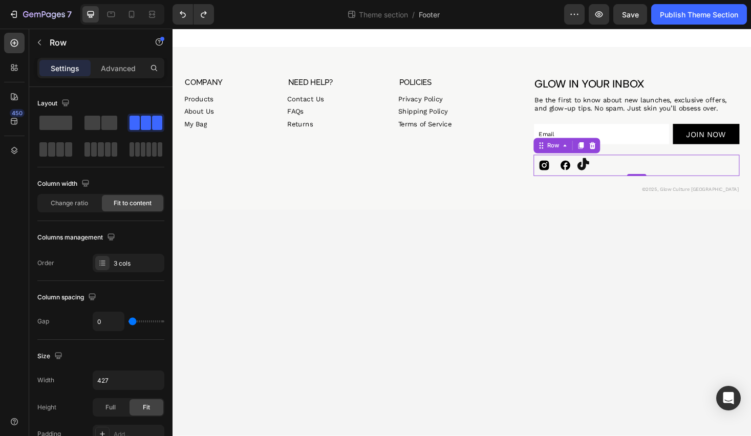
click at [621, 177] on div "Icon Icon Icon Row 0" at bounding box center [665, 174] width 219 height 23
click at [641, 169] on div "Icon Icon Icon Row 0" at bounding box center [665, 174] width 219 height 23
click at [591, 172] on icon at bounding box center [589, 174] width 23 height 23
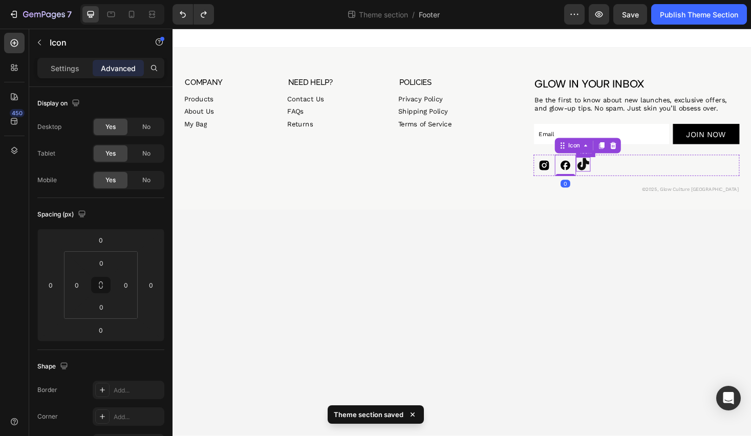
click at [609, 175] on icon at bounding box center [608, 172] width 12 height 13
drag, startPoint x: 609, startPoint y: 180, endPoint x: 609, endPoint y: 188, distance: 8.2
click at [609, 187] on div at bounding box center [608, 185] width 15 height 3
type input "16"
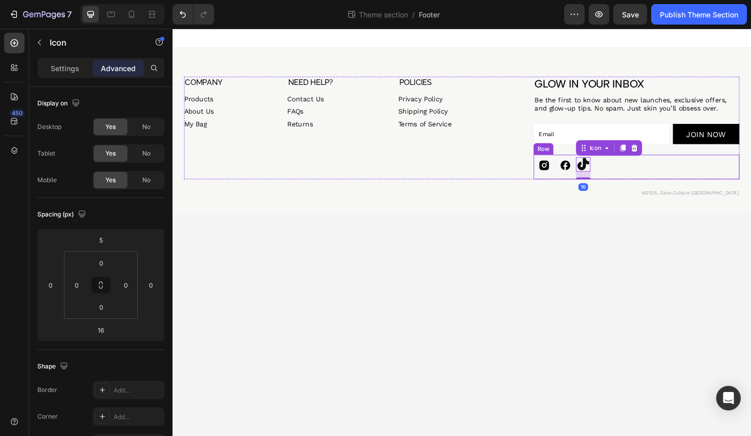
click at [644, 182] on div "Icon Icon Icon 16 Row" at bounding box center [665, 176] width 219 height 26
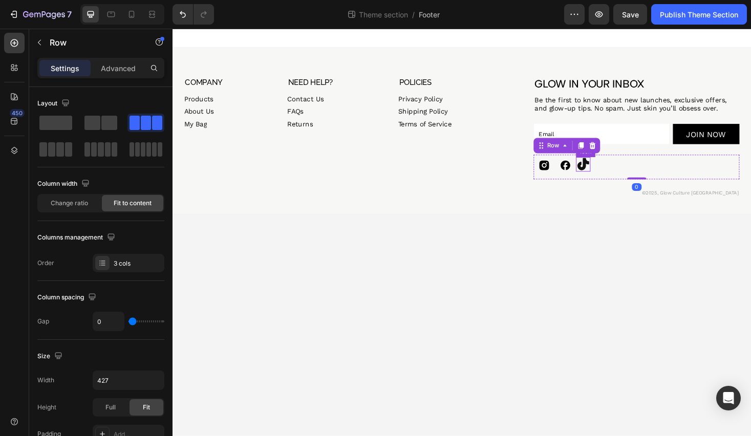
click at [610, 174] on icon at bounding box center [608, 172] width 12 height 13
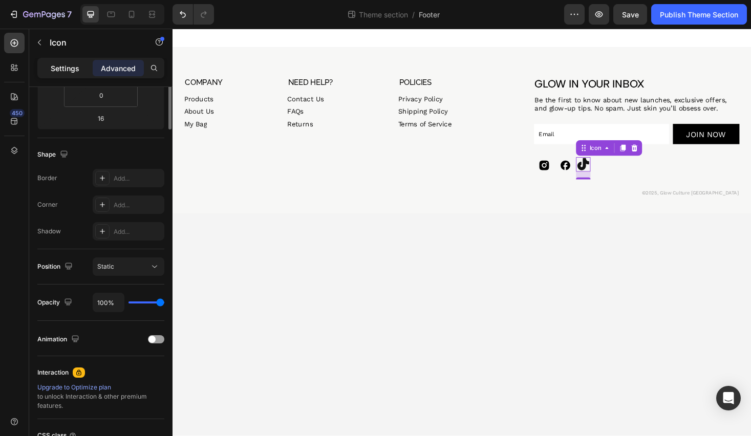
scroll to position [29, 0]
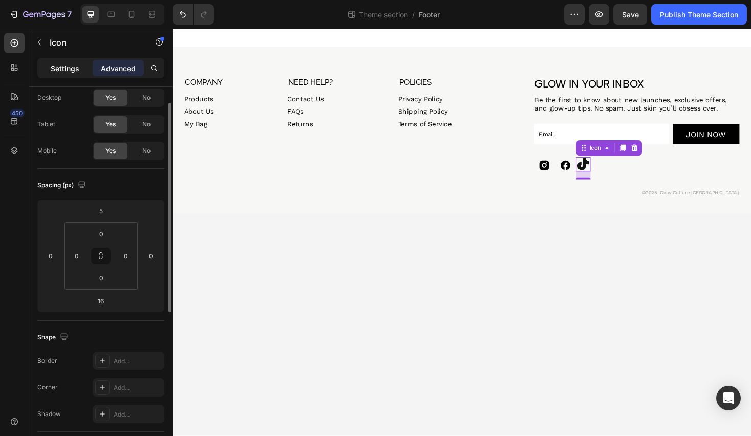
click at [72, 71] on p "Settings" at bounding box center [65, 68] width 29 height 11
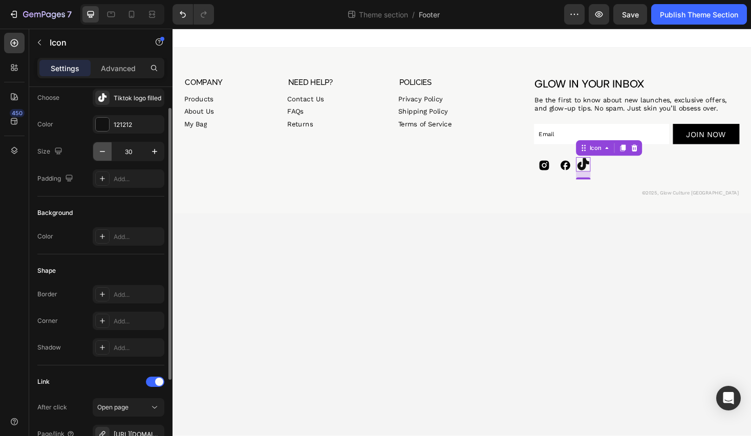
click at [101, 150] on icon "button" at bounding box center [102, 151] width 10 height 10
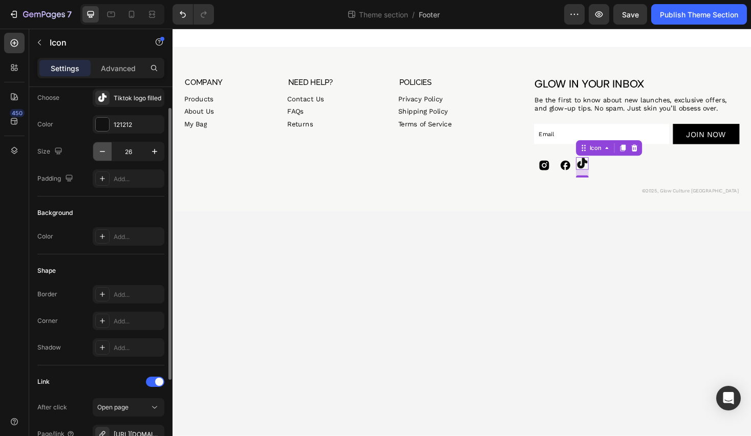
type input "25"
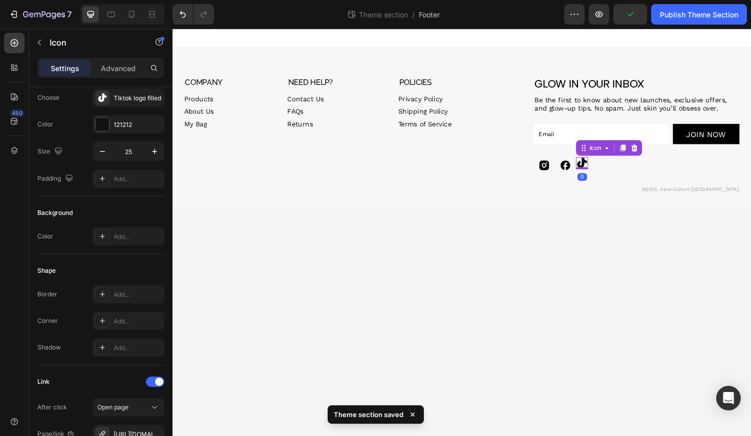
drag, startPoint x: 608, startPoint y: 185, endPoint x: 607, endPoint y: 173, distance: 11.3
click at [607, 173] on div "Icon 0" at bounding box center [607, 171] width 13 height 13
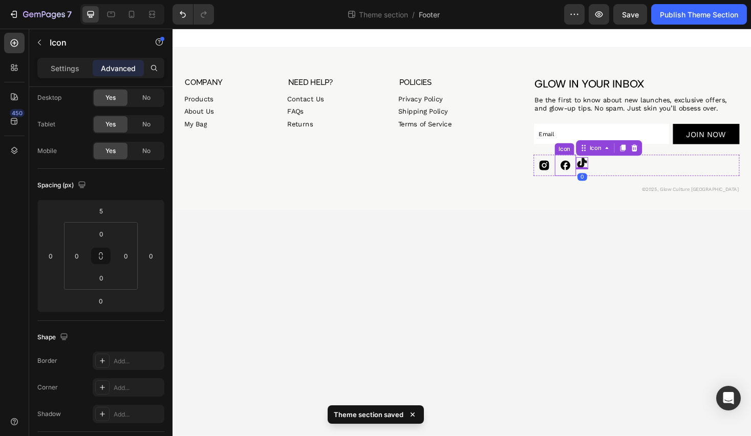
click at [590, 175] on icon at bounding box center [589, 174] width 23 height 23
click at [562, 172] on icon at bounding box center [567, 174] width 10 height 10
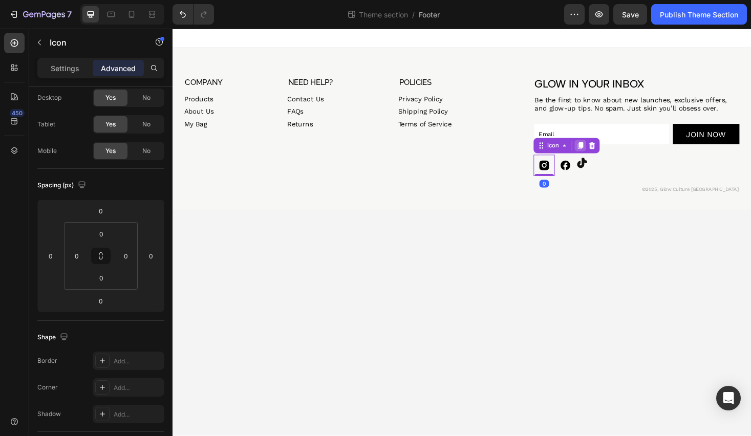
click at [604, 153] on icon at bounding box center [606, 153] width 6 height 7
drag, startPoint x: 561, startPoint y: 178, endPoint x: 578, endPoint y: 175, distance: 17.2
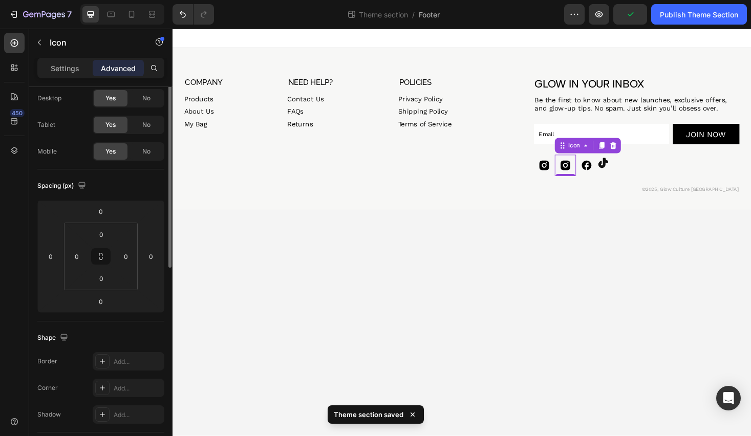
scroll to position [0, 0]
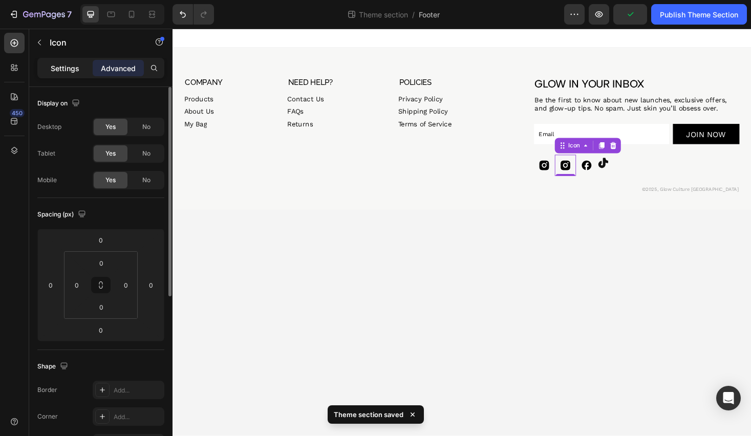
click at [67, 75] on div "Settings" at bounding box center [64, 68] width 51 height 16
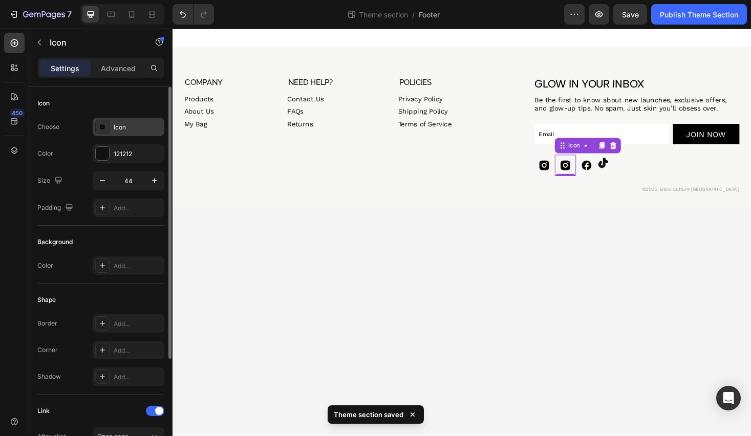
click at [128, 129] on div "Icon" at bounding box center [138, 127] width 48 height 9
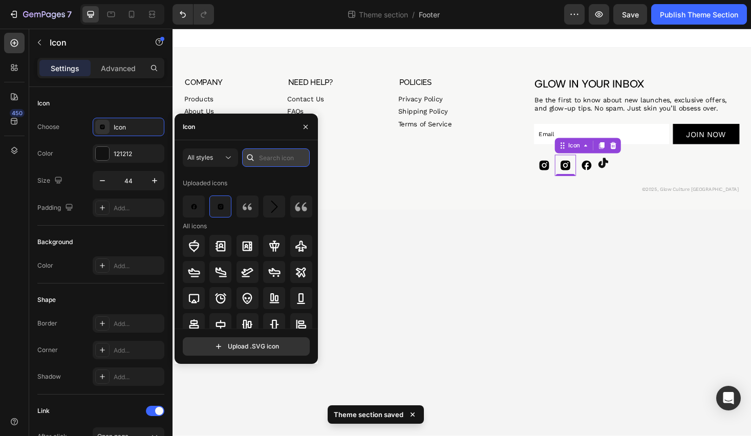
click at [272, 161] on input "text" at bounding box center [276, 157] width 68 height 18
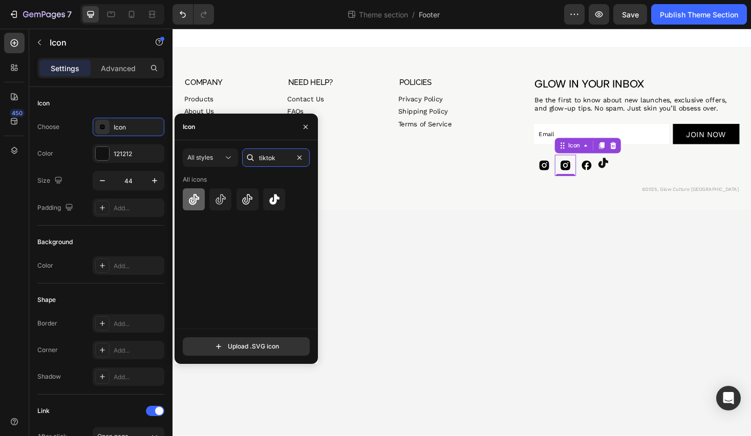
type input "tiktok"
click at [193, 201] on icon at bounding box center [193, 199] width 10 height 11
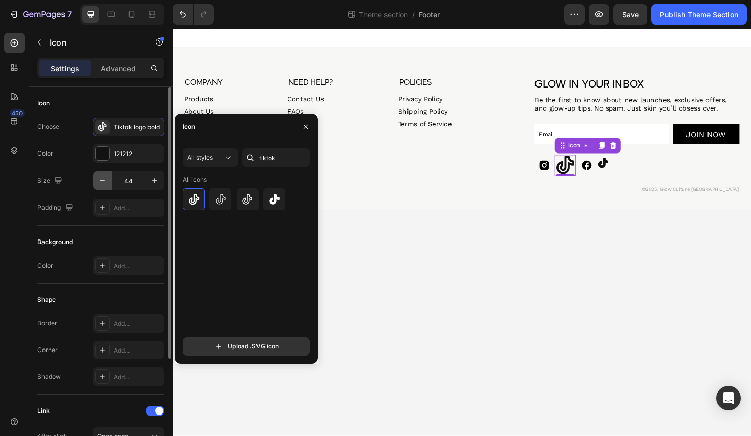
click at [101, 183] on icon "button" at bounding box center [102, 181] width 10 height 10
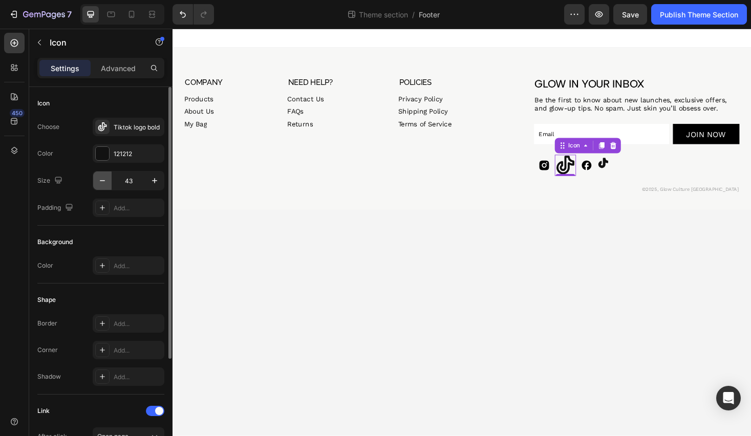
click at [101, 183] on icon "button" at bounding box center [102, 181] width 10 height 10
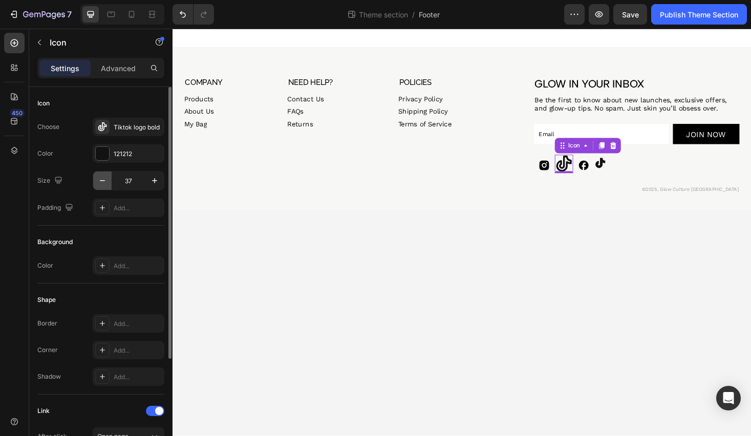
click at [101, 183] on icon "button" at bounding box center [102, 181] width 10 height 10
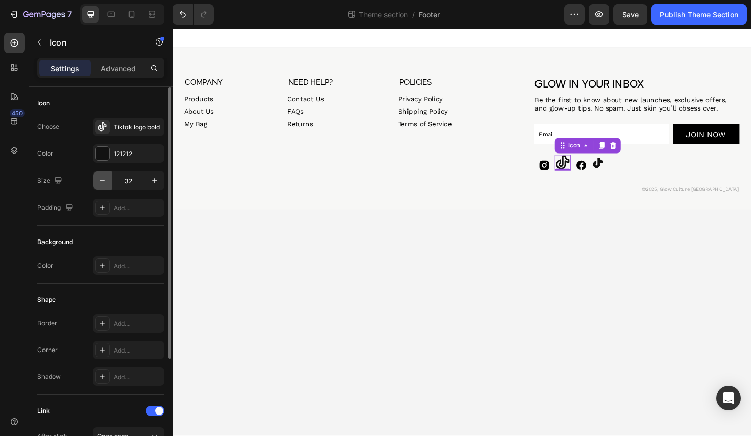
click at [101, 183] on icon "button" at bounding box center [102, 181] width 10 height 10
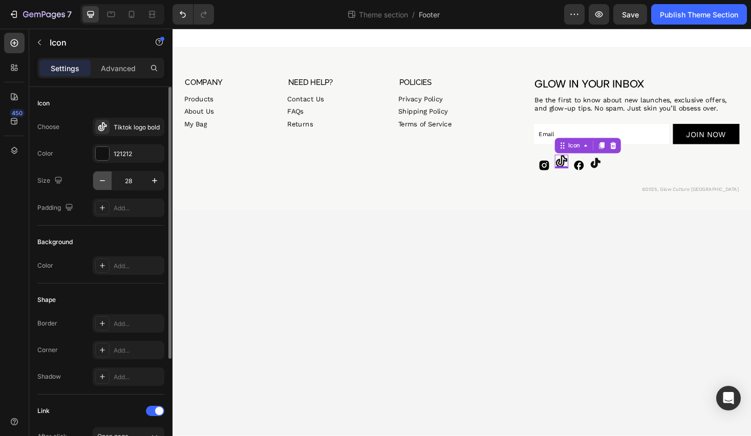
type input "27"
click at [641, 156] on icon at bounding box center [640, 152] width 7 height 7
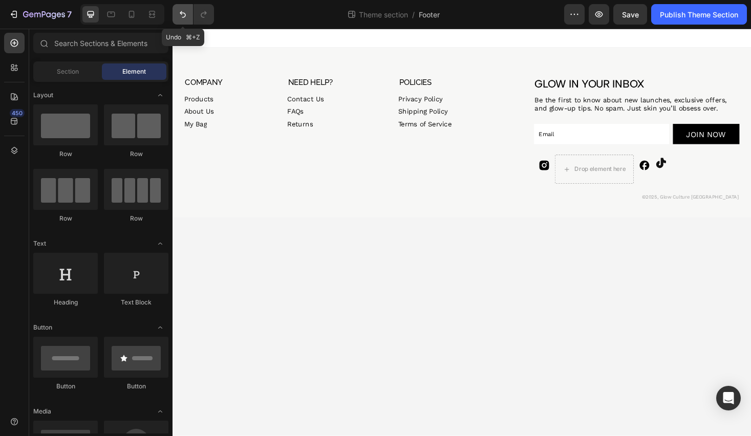
click at [182, 12] on icon "Undo/Redo" at bounding box center [183, 14] width 10 height 10
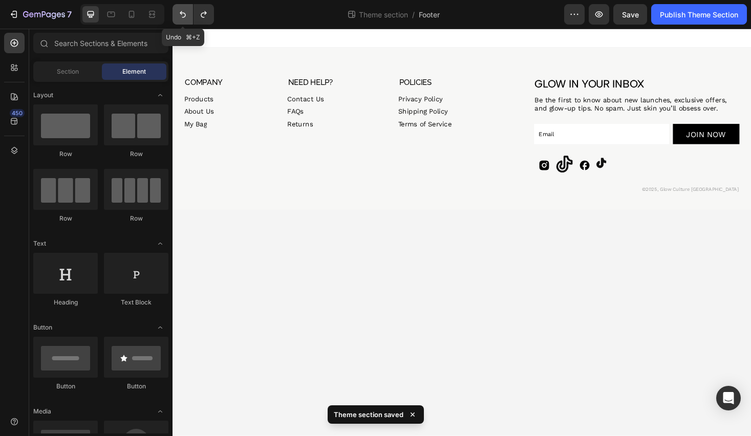
click at [182, 13] on icon "Undo/Redo" at bounding box center [183, 14] width 6 height 7
click at [183, 14] on icon "Undo/Redo" at bounding box center [183, 14] width 10 height 10
click at [184, 16] on icon "Undo/Redo" at bounding box center [183, 14] width 6 height 7
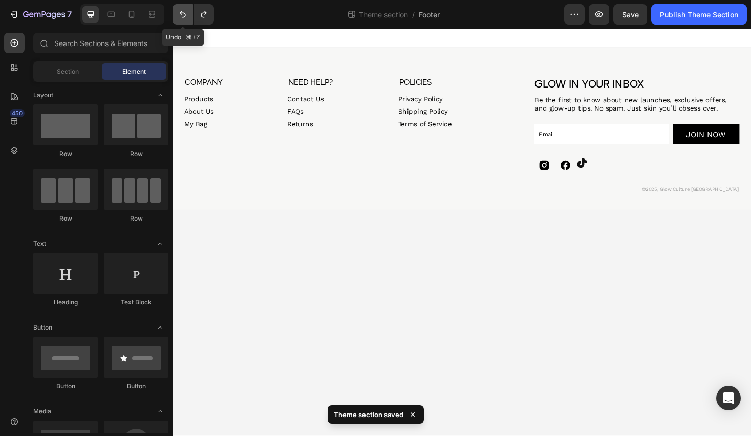
click at [184, 17] on icon "Undo/Redo" at bounding box center [183, 14] width 6 height 7
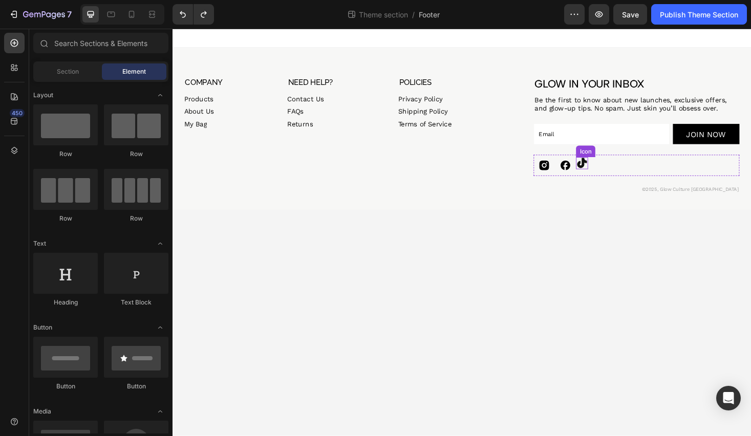
click at [609, 178] on icon at bounding box center [607, 171] width 13 height 13
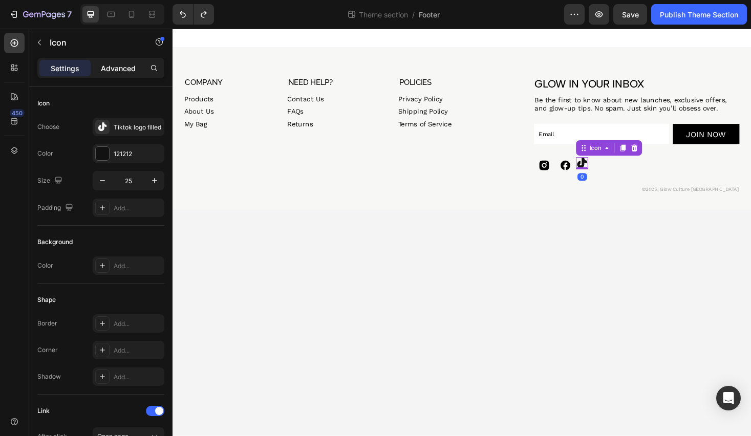
drag, startPoint x: 112, startPoint y: 64, endPoint x: 113, endPoint y: 75, distance: 10.9
click at [112, 64] on p "Advanced" at bounding box center [118, 68] width 35 height 11
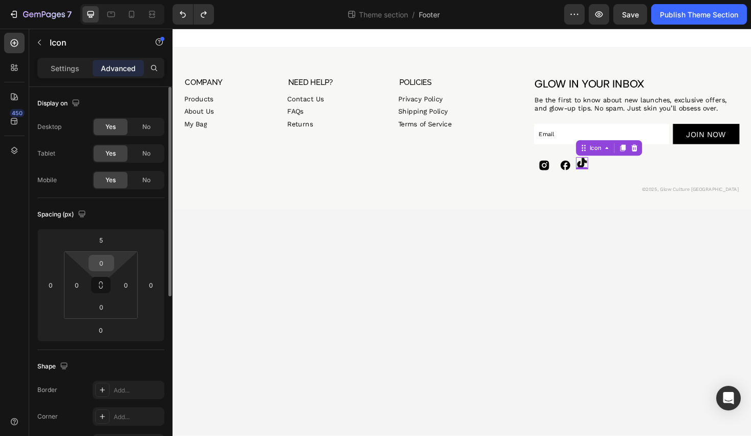
click at [108, 265] on input "0" at bounding box center [101, 262] width 20 height 15
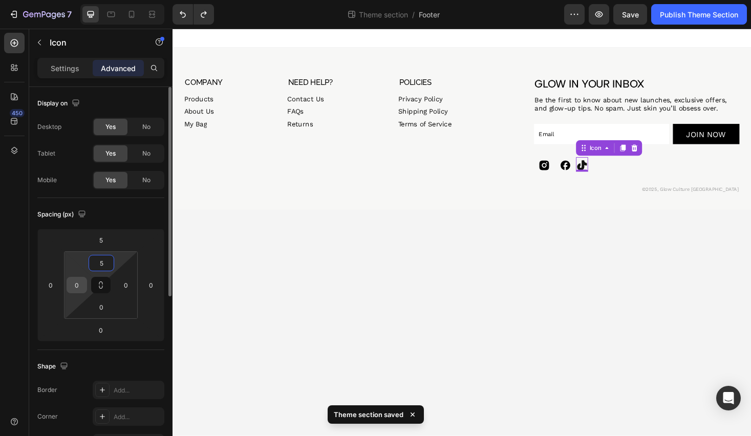
type input "5"
click at [79, 285] on input "0" at bounding box center [76, 284] width 15 height 15
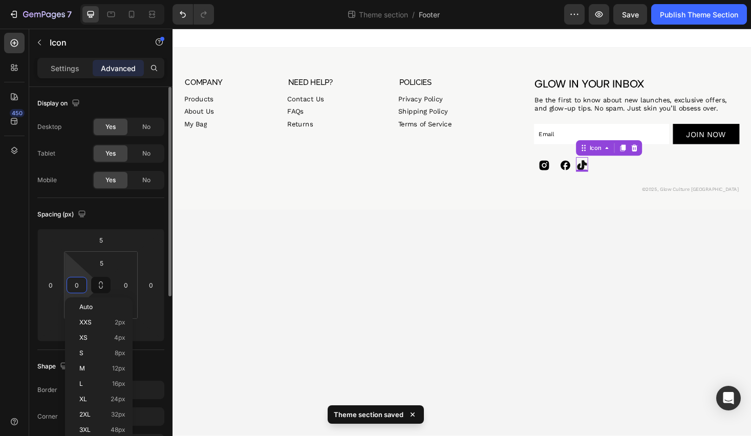
type input "3"
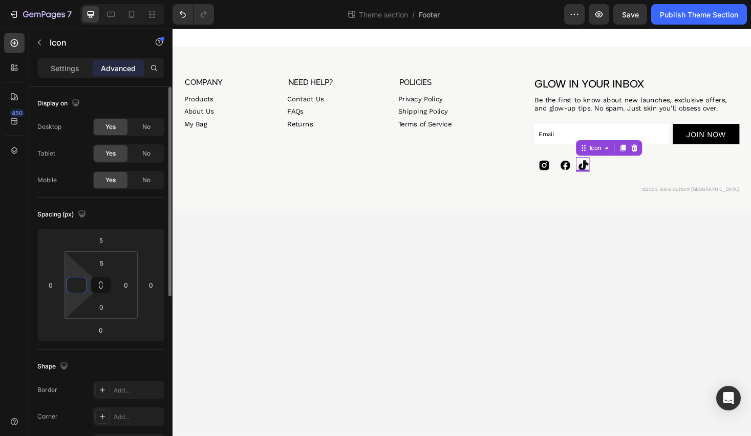
type input "1"
type input "5"
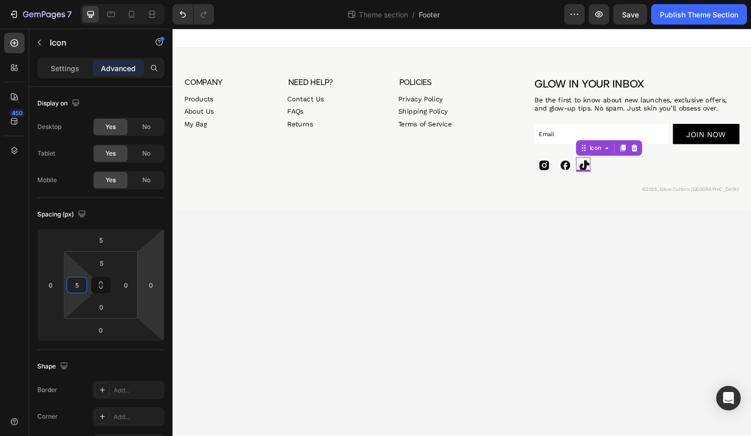
click at [609, 203] on p "©2025, Glow Culture [GEOGRAPHIC_DATA]" at bounding box center [480, 200] width 588 height 8
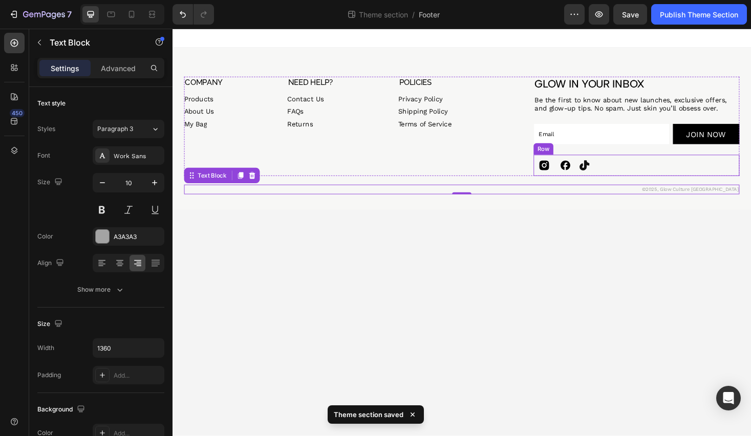
click at [662, 175] on div "Icon Icon Icon Row" at bounding box center [665, 174] width 219 height 23
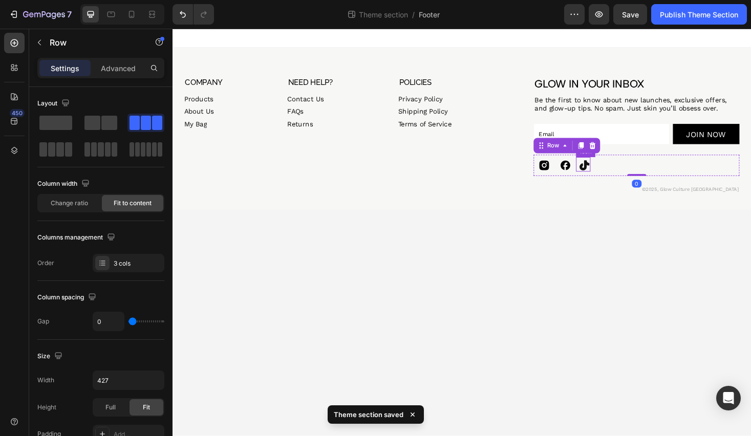
click at [612, 172] on icon at bounding box center [609, 174] width 10 height 11
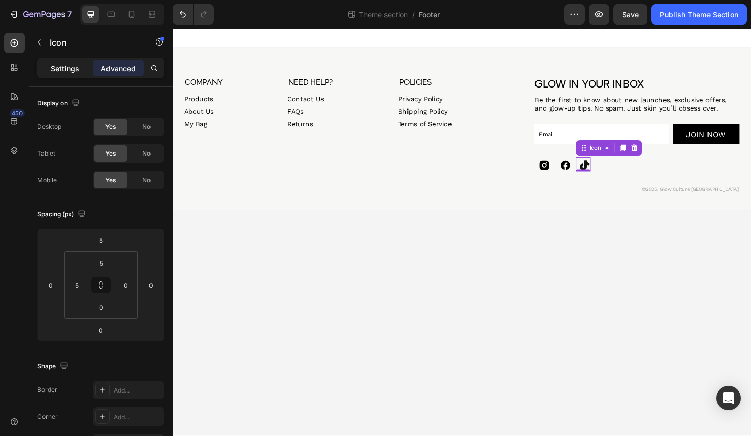
click at [75, 67] on p "Settings" at bounding box center [65, 68] width 29 height 11
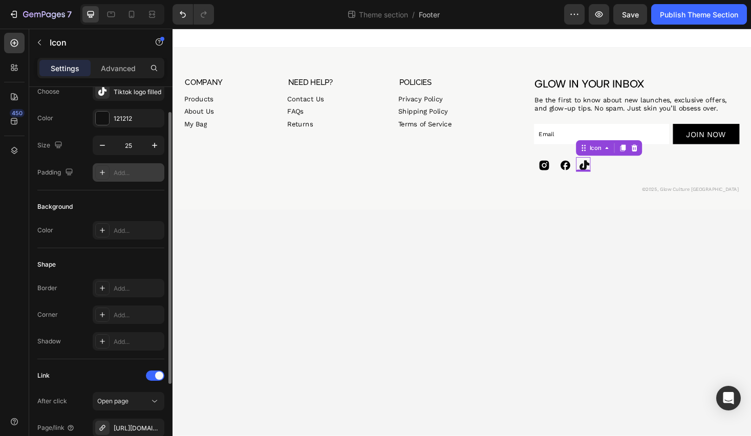
scroll to position [147, 0]
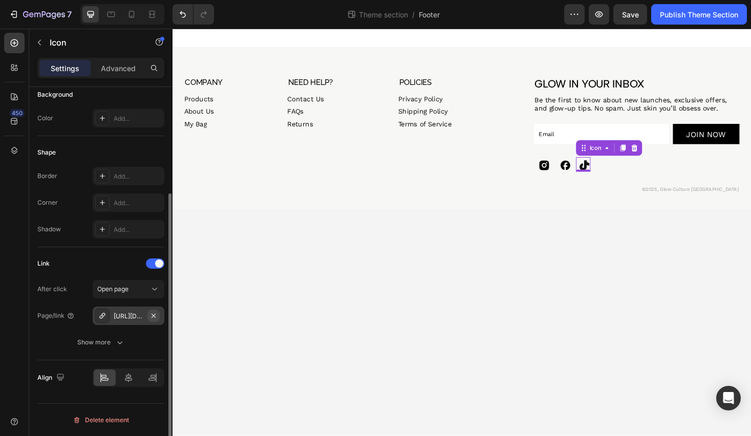
click at [153, 315] on icon "button" at bounding box center [153, 316] width 8 height 8
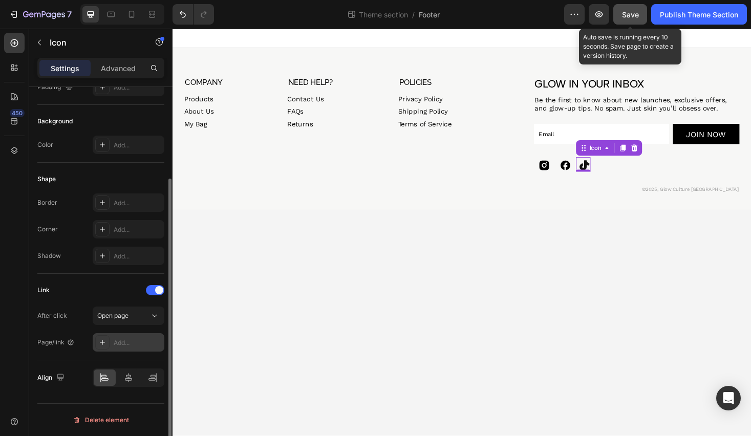
click at [629, 16] on span "Save" at bounding box center [630, 14] width 17 height 9
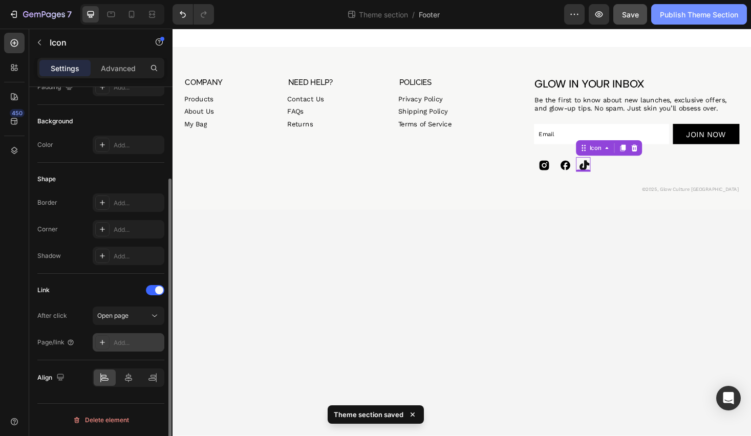
click at [664, 17] on div "Publish Theme Section" at bounding box center [699, 14] width 78 height 11
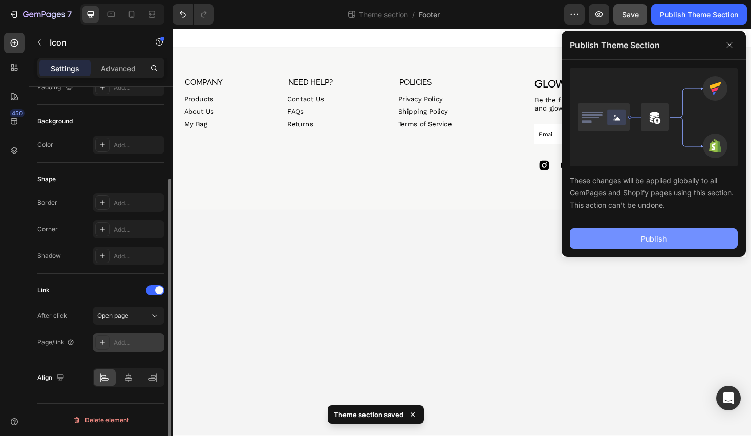
click at [615, 234] on button "Publish" at bounding box center [654, 238] width 168 height 20
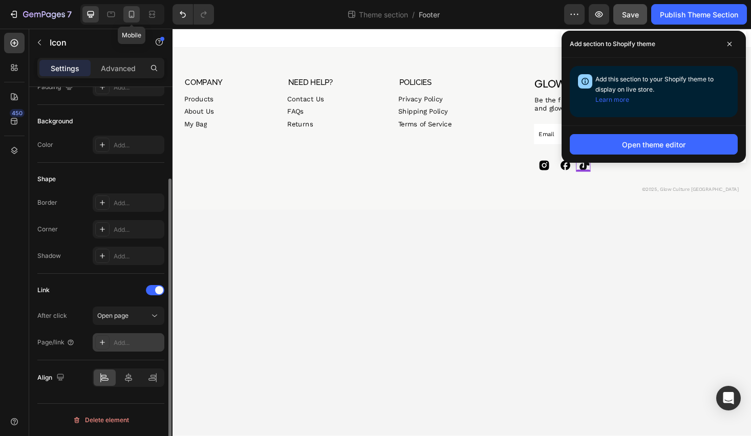
click at [129, 11] on icon at bounding box center [132, 14] width 6 height 7
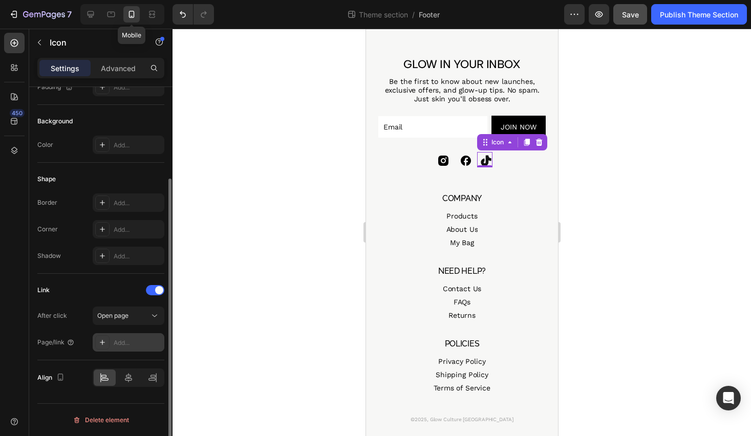
scroll to position [24, 0]
click at [112, 17] on icon at bounding box center [111, 14] width 10 height 10
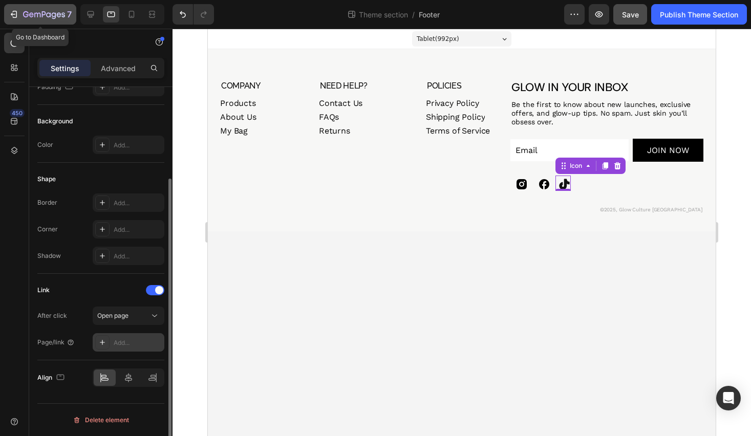
click at [24, 15] on icon "button" at bounding box center [26, 14] width 6 height 6
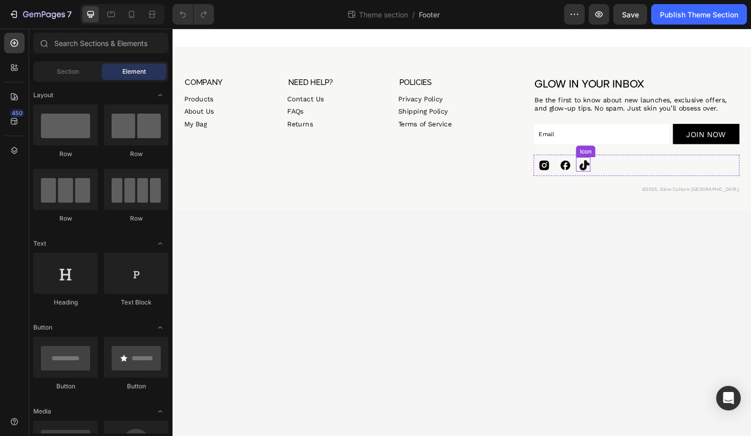
click at [607, 179] on icon at bounding box center [609, 174] width 13 height 13
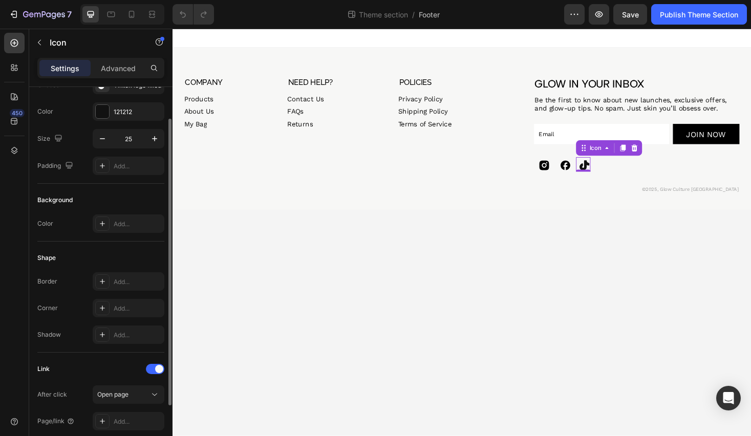
scroll to position [121, 0]
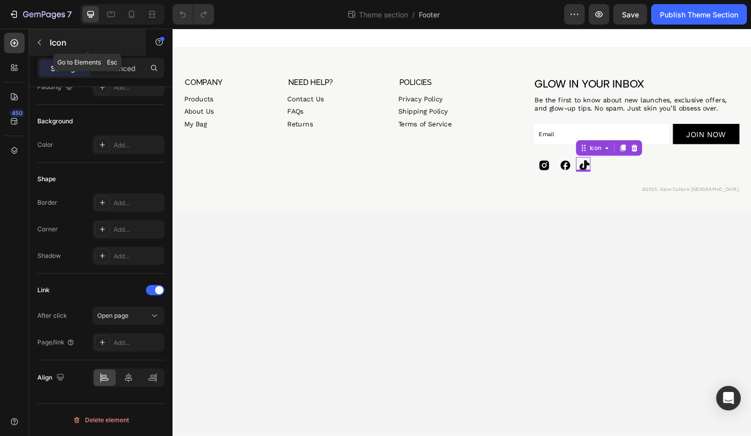
click at [37, 39] on icon "button" at bounding box center [39, 42] width 8 height 8
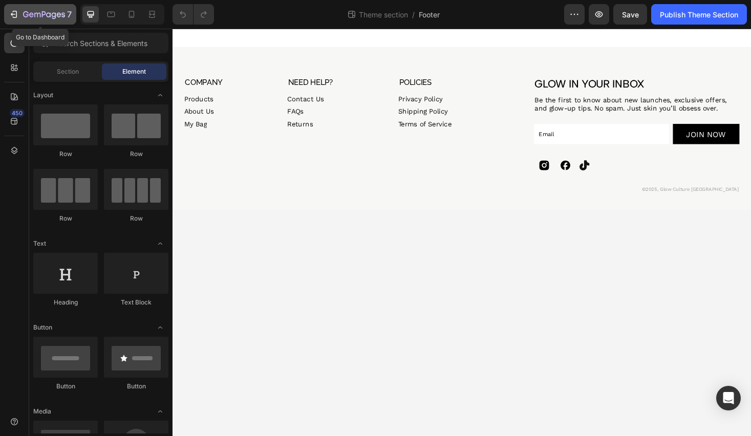
click at [16, 11] on icon "button" at bounding box center [15, 14] width 5 height 7
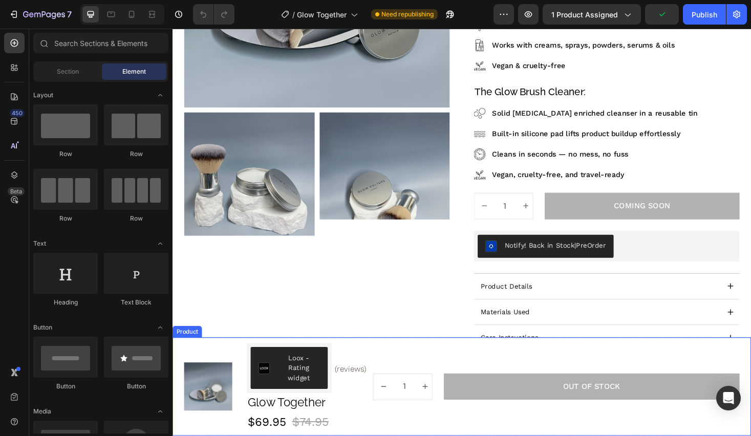
scroll to position [232, 0]
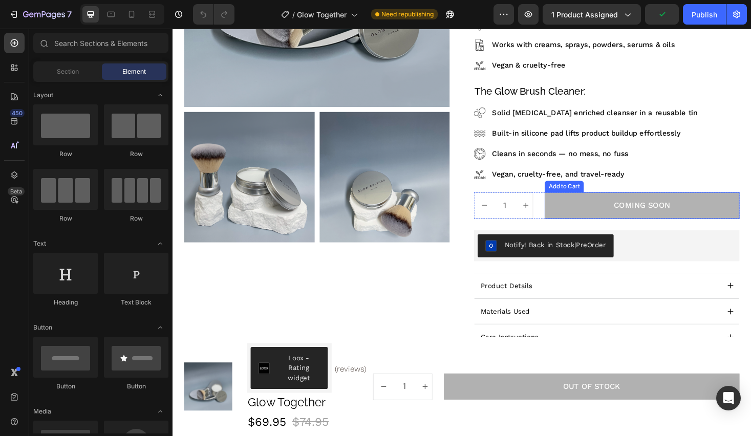
click at [610, 221] on button "Coming Soon" at bounding box center [671, 217] width 207 height 28
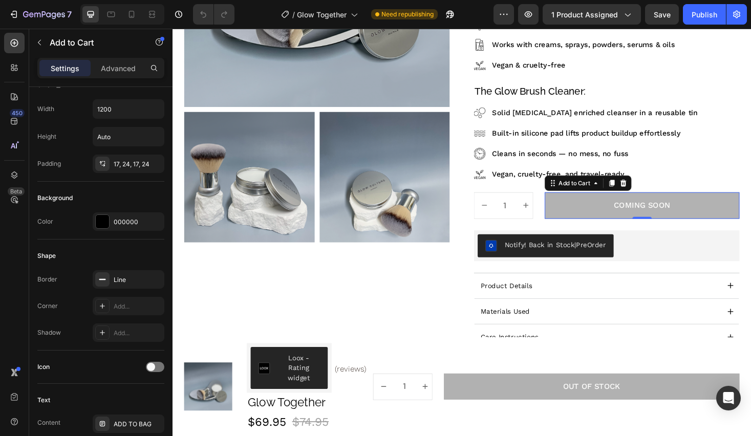
scroll to position [0, 0]
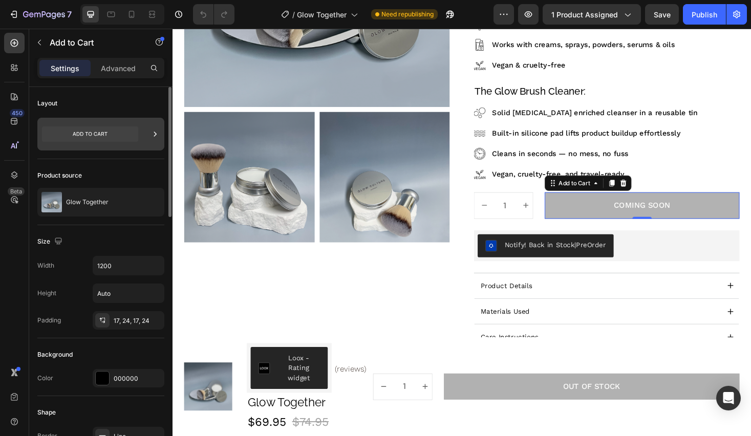
click at [150, 137] on icon at bounding box center [155, 134] width 10 height 10
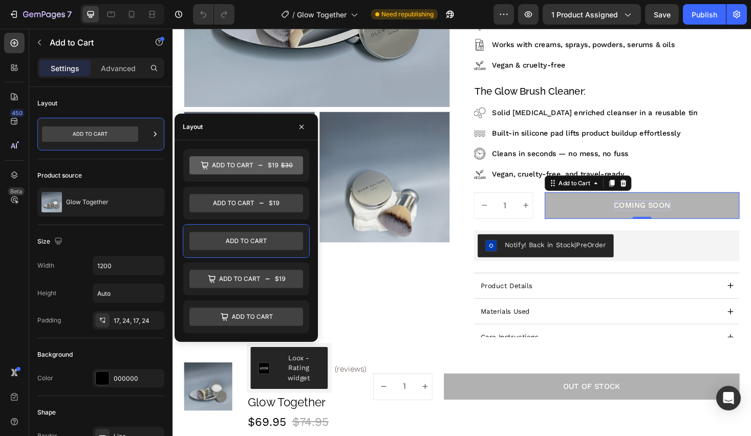
click at [651, 216] on div "Coming Soon" at bounding box center [671, 216] width 60 height 11
click at [651, 216] on p "Coming Soon" at bounding box center [671, 216] width 60 height 11
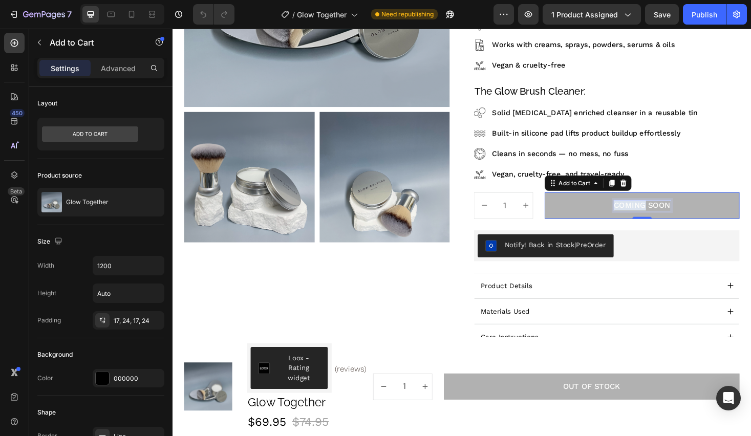
click at [651, 216] on p "Coming Soon" at bounding box center [671, 216] width 60 height 11
click at [568, 203] on button "CHeck" at bounding box center [671, 217] width 207 height 28
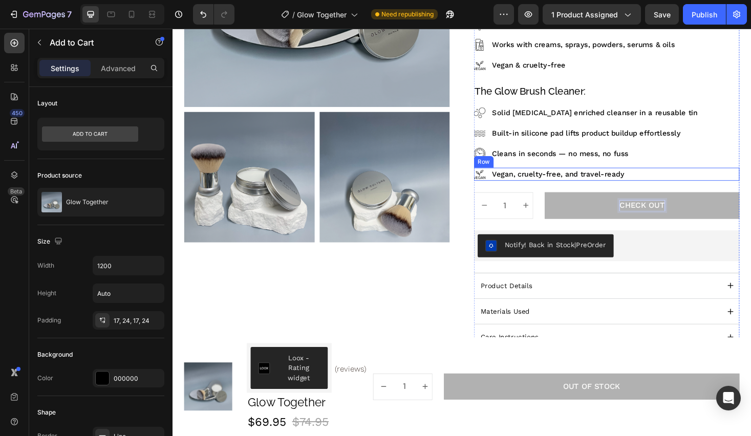
click at [724, 182] on div "Image Vegan, cruelty-free, and travel-ready Text Block Row" at bounding box center [633, 184] width 282 height 14
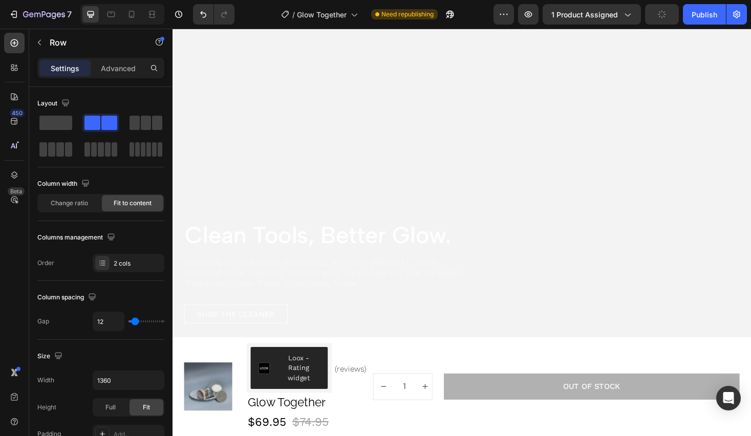
scroll to position [1194, 0]
click at [611, 406] on div "Out of stock" at bounding box center [617, 409] width 61 height 11
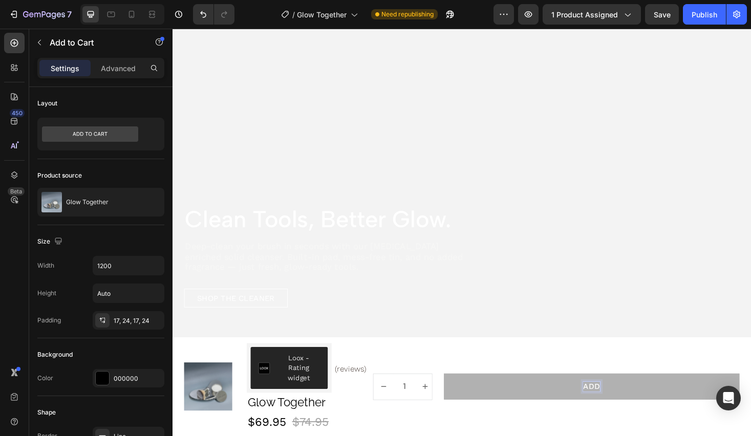
click at [461, 395] on button "Add" at bounding box center [618, 409] width 314 height 28
click at [461, 395] on button "Add to" at bounding box center [618, 409] width 314 height 28
click at [611, 408] on p "Add to bag" at bounding box center [618, 409] width 52 height 11
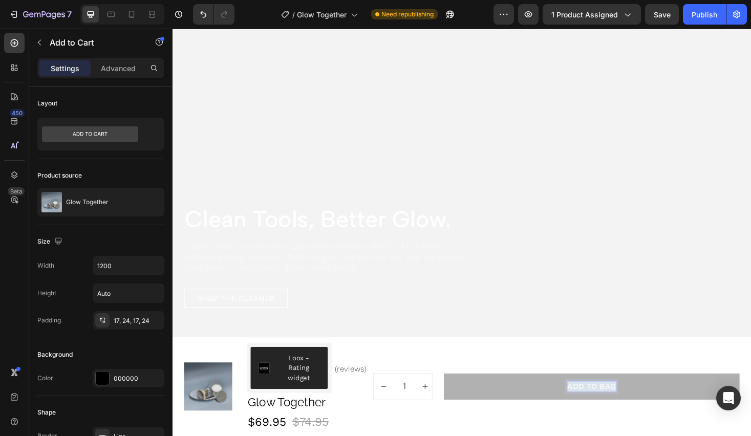
copy p "Add to bag"
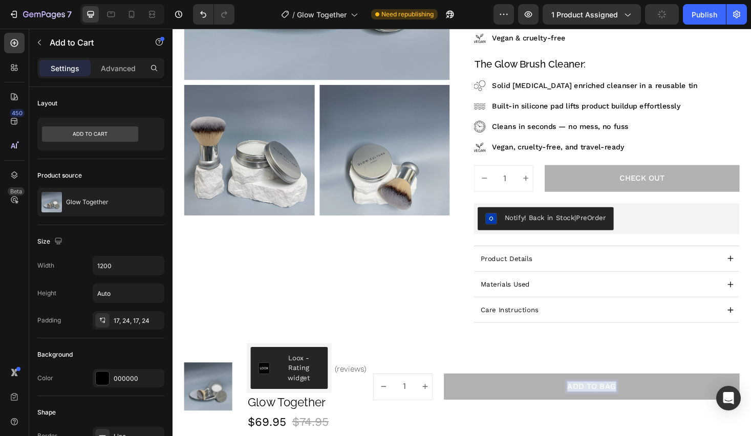
scroll to position [259, 0]
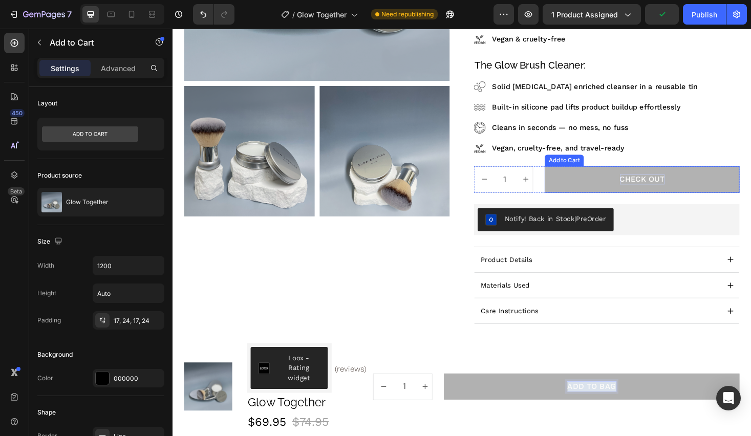
click at [673, 187] on div "CHeck out" at bounding box center [671, 189] width 48 height 11
click at [673, 187] on p "CHeck out" at bounding box center [671, 189] width 48 height 11
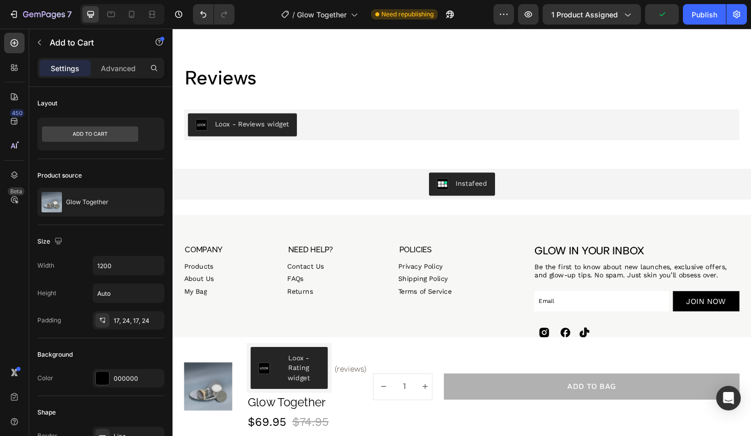
scroll to position [2995, 0]
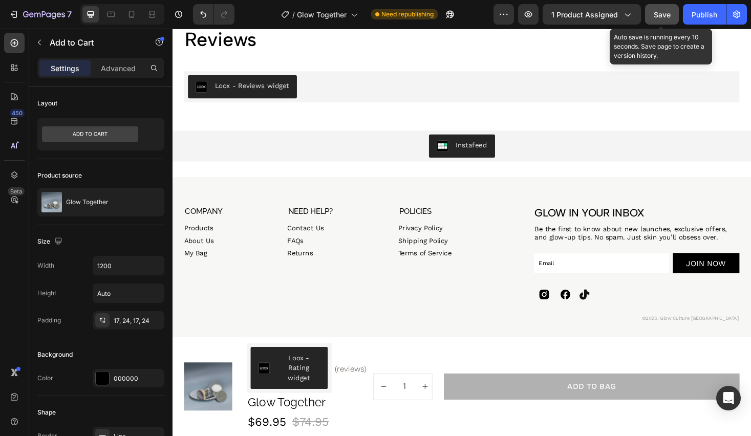
click at [662, 17] on span "Save" at bounding box center [662, 14] width 17 height 9
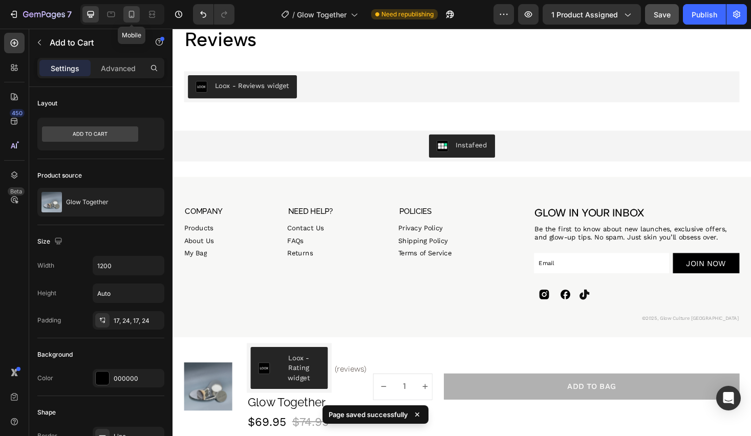
click at [134, 11] on icon at bounding box center [131, 14] width 10 height 10
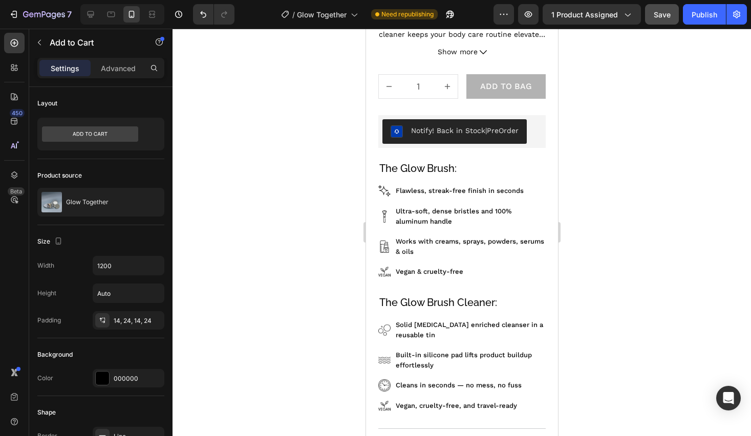
scroll to position [319, 0]
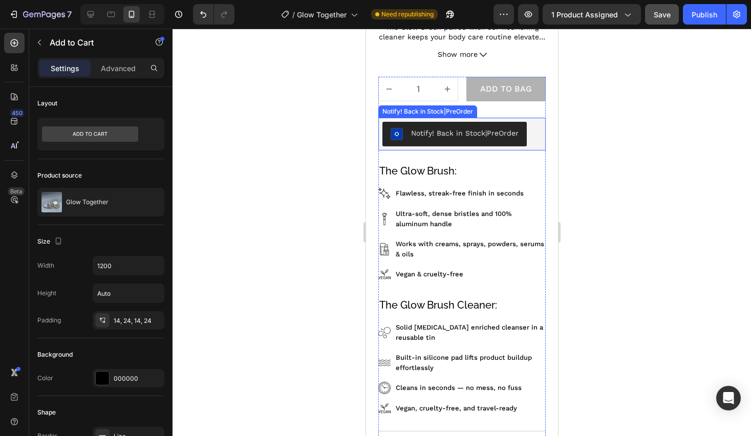
click at [538, 135] on div "Notify! Back in Stock|PreOrder" at bounding box center [461, 134] width 159 height 25
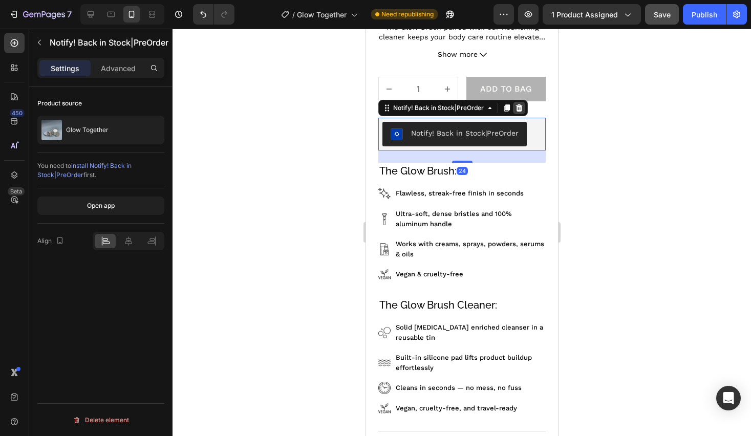
click at [518, 106] on icon at bounding box center [518, 107] width 7 height 7
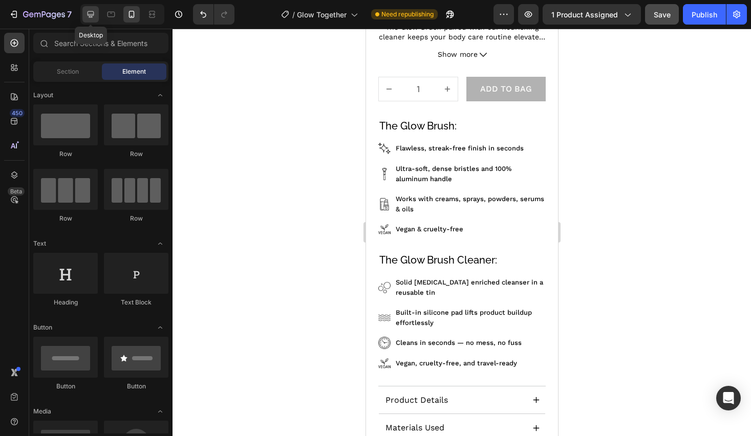
click at [91, 13] on icon at bounding box center [90, 14] width 10 height 10
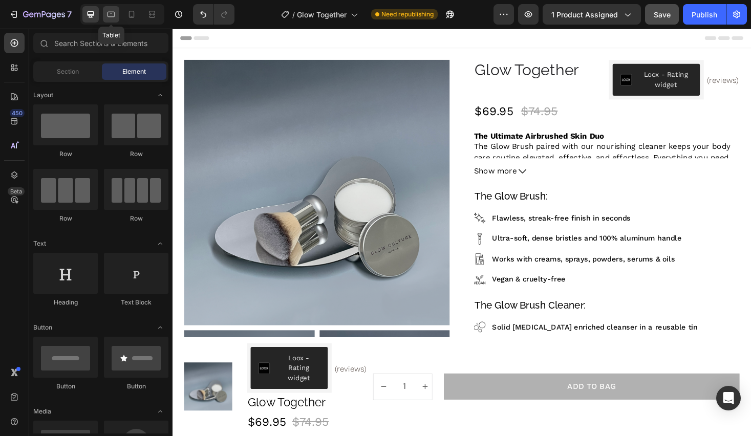
click at [110, 16] on icon at bounding box center [111, 14] width 10 height 10
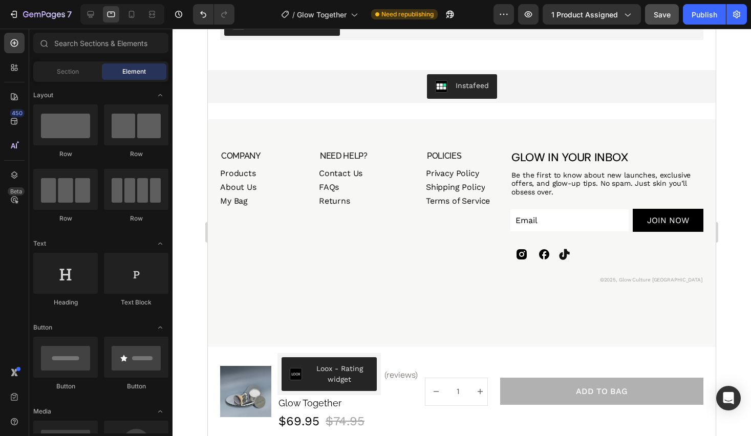
scroll to position [2856, 0]
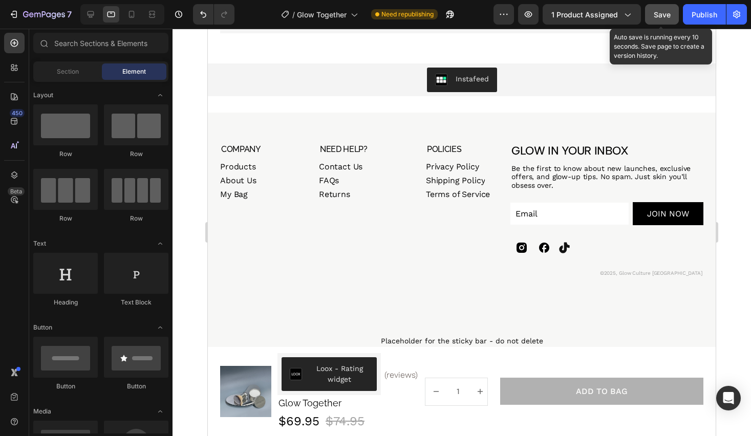
click at [654, 18] on div "Save" at bounding box center [662, 14] width 17 height 11
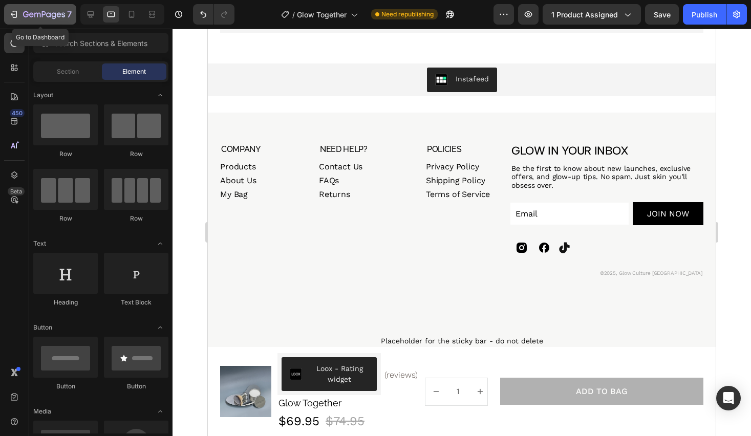
click at [14, 13] on icon "button" at bounding box center [14, 14] width 10 height 10
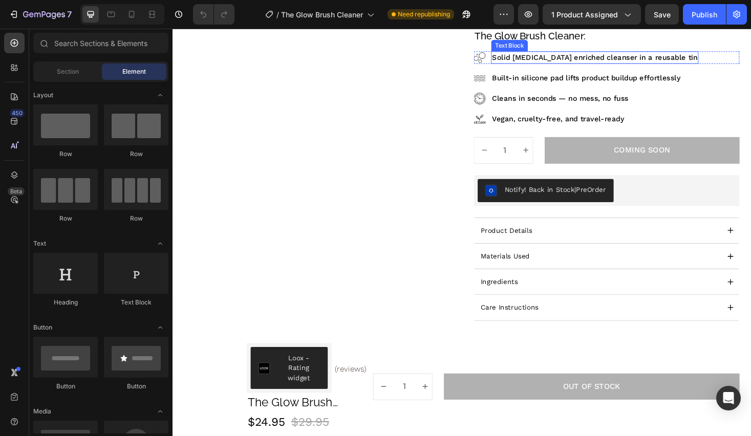
scroll to position [180, 0]
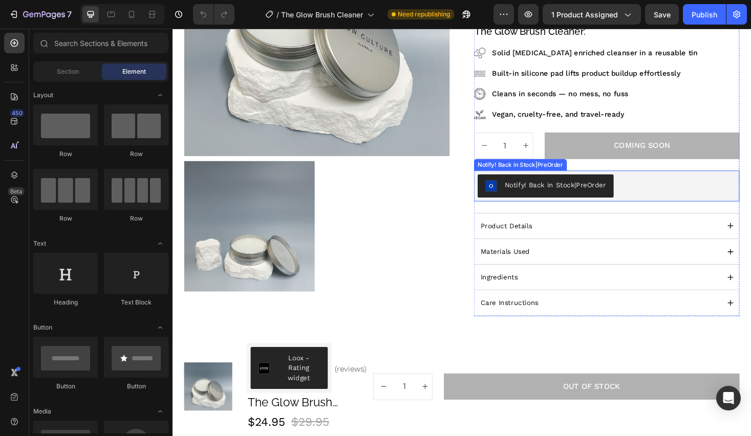
click at [672, 196] on div "Notify! Back in Stock|PreOrder" at bounding box center [633, 196] width 274 height 25
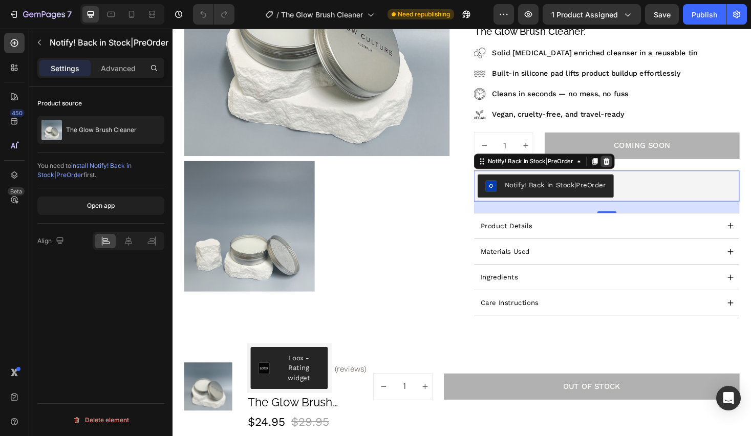
click at [635, 171] on icon at bounding box center [633, 170] width 8 height 8
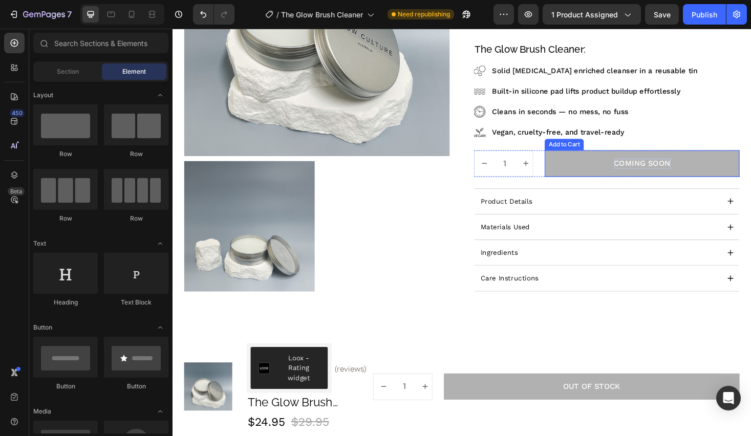
click at [661, 178] on div "Coming Soon" at bounding box center [671, 172] width 60 height 11
click at [675, 173] on p "Coming Soon" at bounding box center [671, 172] width 60 height 11
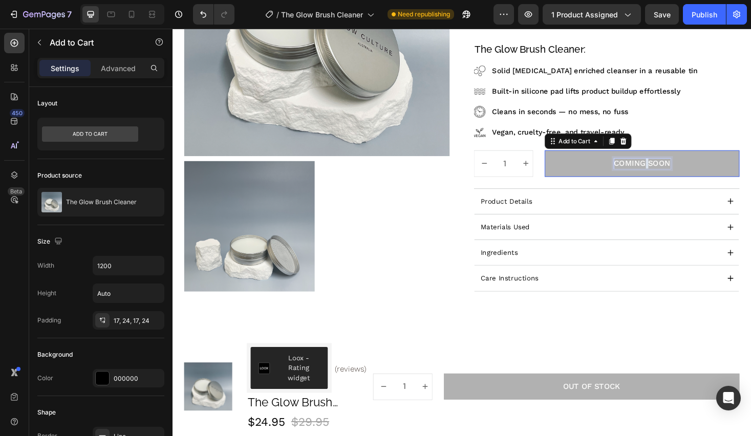
click at [675, 173] on p "Coming Soon" at bounding box center [671, 172] width 60 height 11
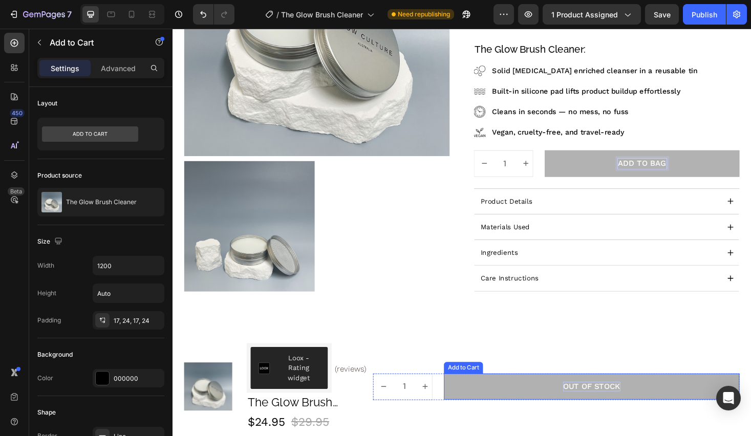
click at [624, 410] on div "Out of stock" at bounding box center [617, 409] width 61 height 11
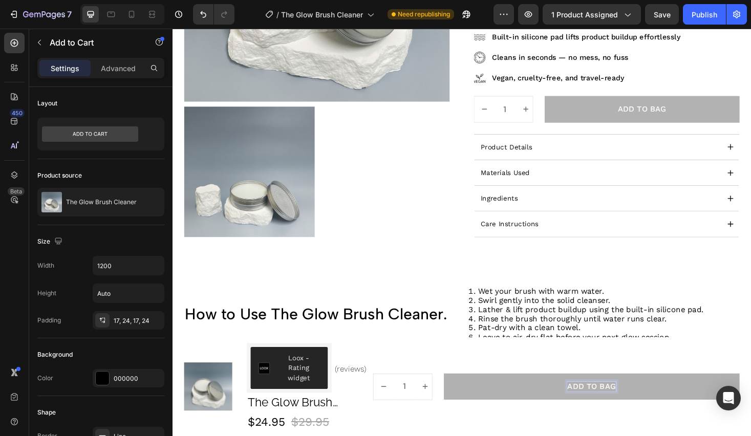
scroll to position [240, 0]
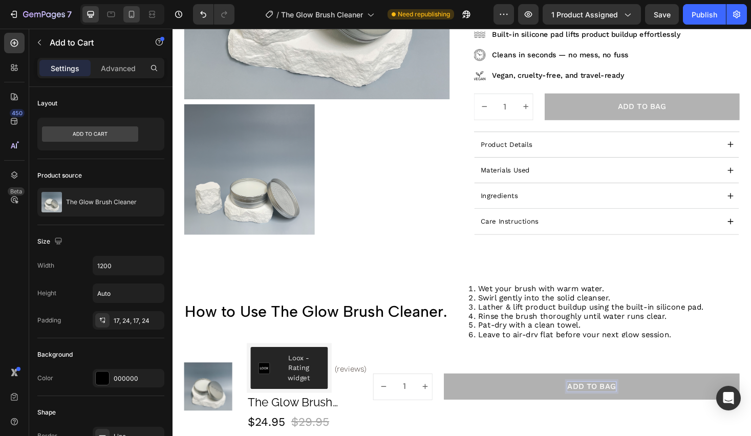
click at [131, 10] on icon at bounding box center [131, 14] width 10 height 10
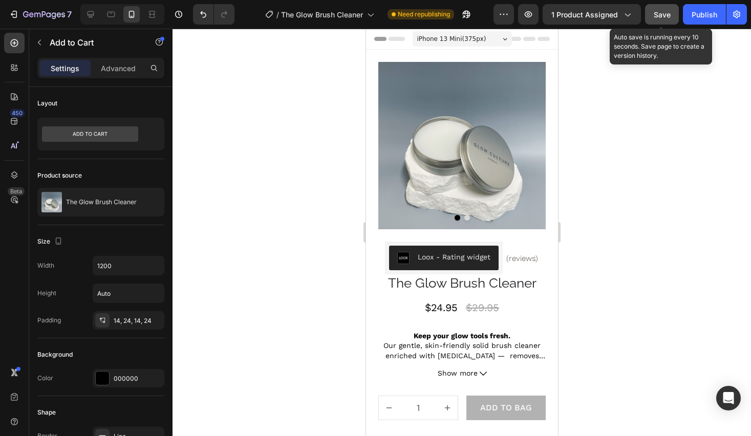
click at [659, 13] on span "Save" at bounding box center [662, 14] width 17 height 9
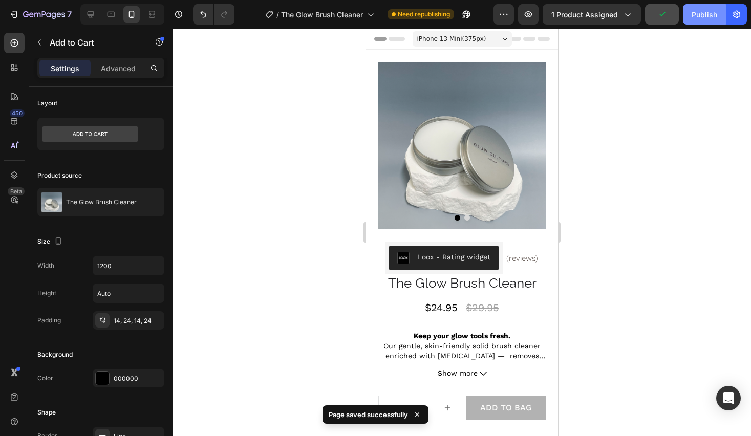
click at [703, 16] on div "Publish" at bounding box center [704, 14] width 26 height 11
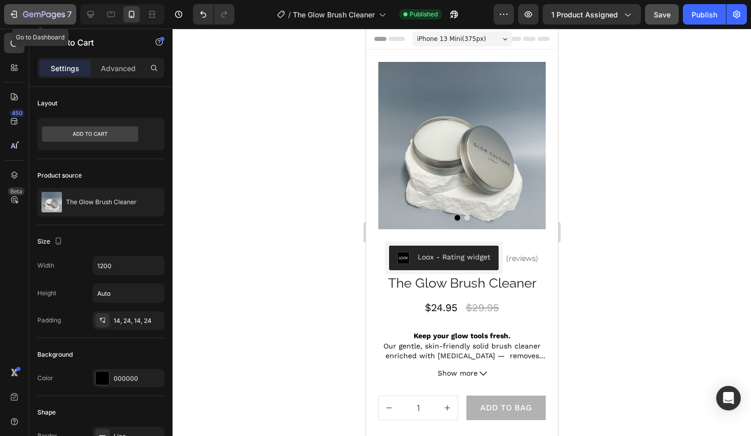
click at [22, 17] on div "7" at bounding box center [40, 14] width 63 height 12
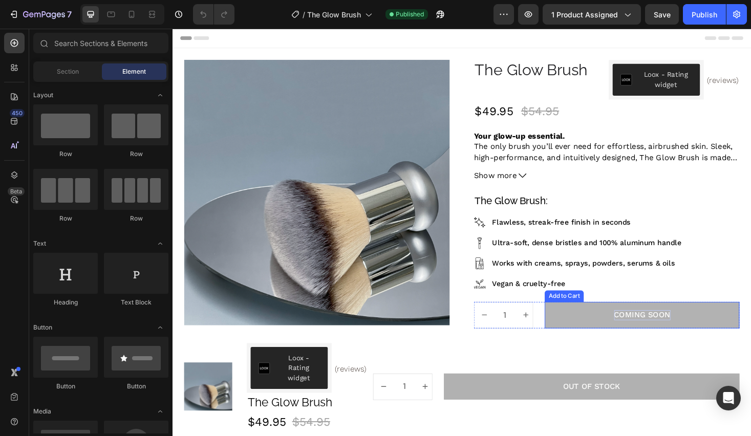
click at [662, 330] on div "Coming Soon" at bounding box center [671, 333] width 60 height 11
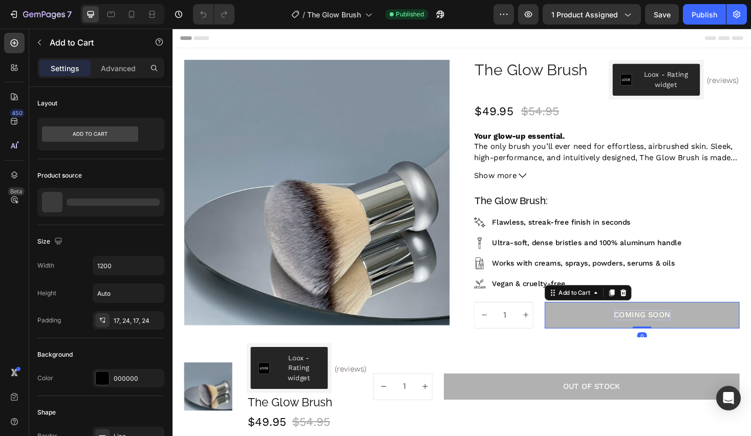
click at [662, 330] on div "Coming Soon" at bounding box center [671, 333] width 60 height 11
click at [662, 330] on p "Coming Soon" at bounding box center [671, 333] width 60 height 11
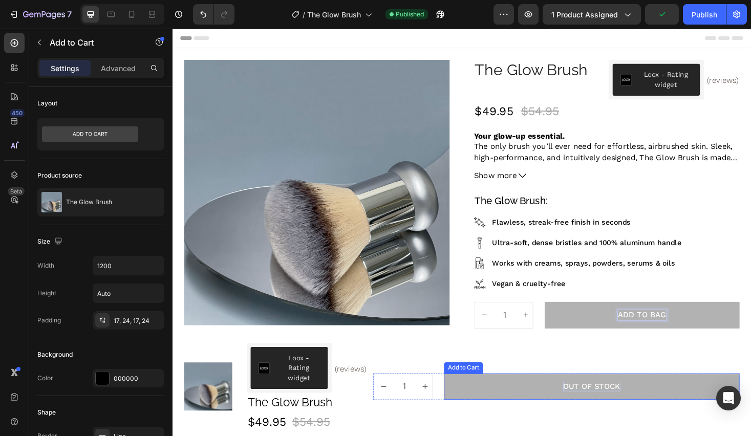
click at [614, 411] on div "Out of stock" at bounding box center [617, 409] width 61 height 11
click at [614, 411] on p "Out of stock" at bounding box center [617, 409] width 61 height 11
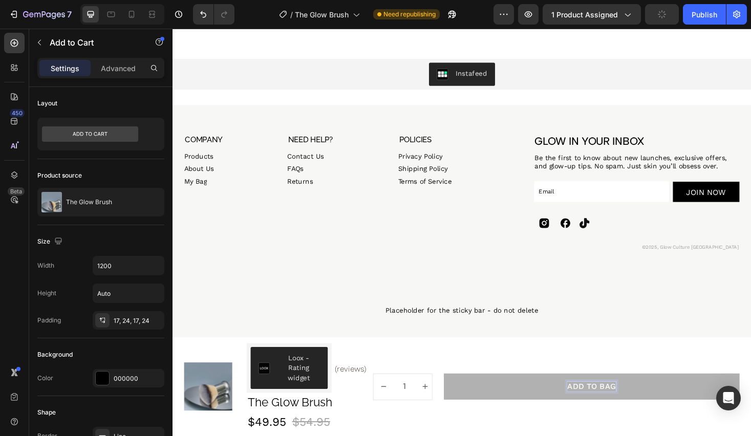
scroll to position [1643, 0]
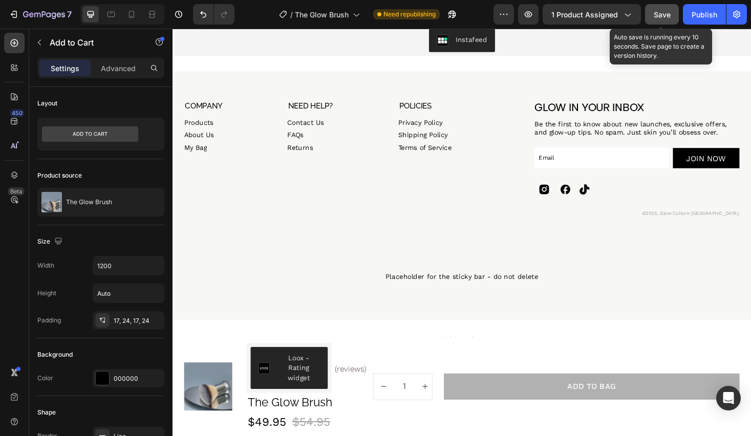
click at [668, 13] on span "Save" at bounding box center [662, 14] width 17 height 9
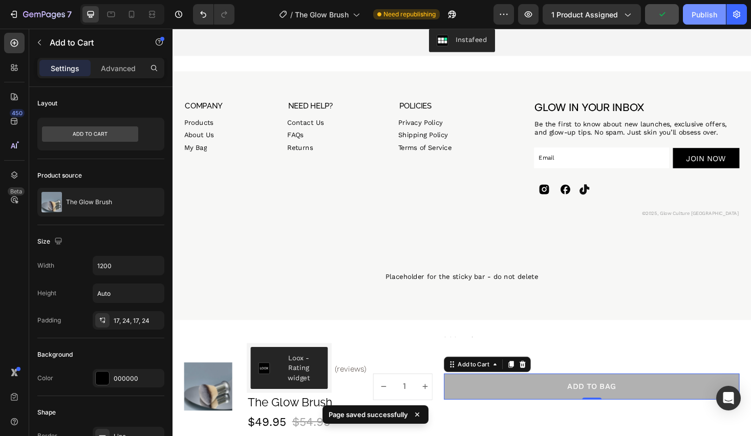
click at [709, 19] on div "Publish" at bounding box center [704, 14] width 26 height 11
